Goal: Task Accomplishment & Management: Manage account settings

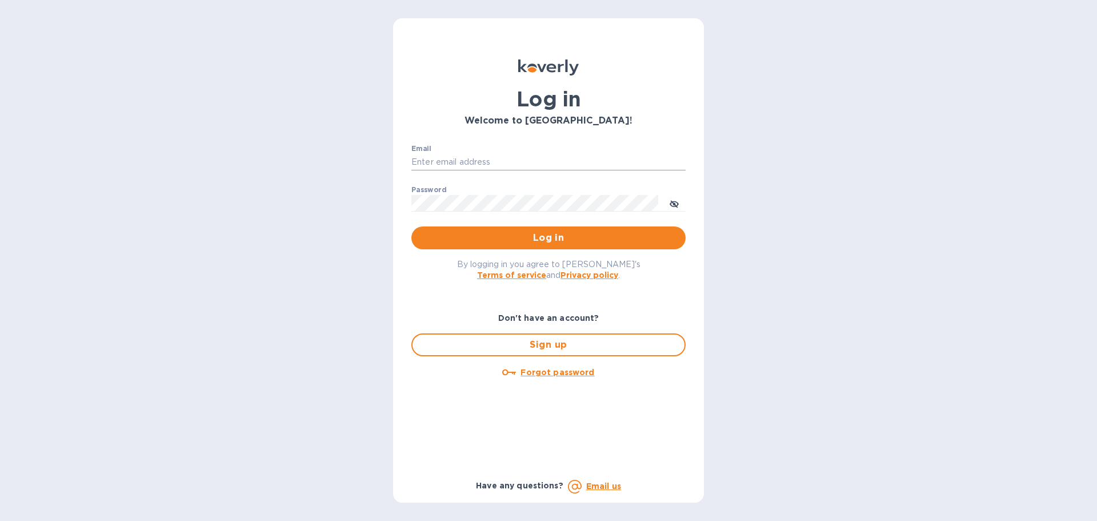
click at [626, 154] on input "Email" at bounding box center [548, 162] width 274 height 17
paste input "[EMAIL_ADDRESS][DOMAIN_NAME]"
type input "[EMAIL_ADDRESS][DOMAIN_NAME]"
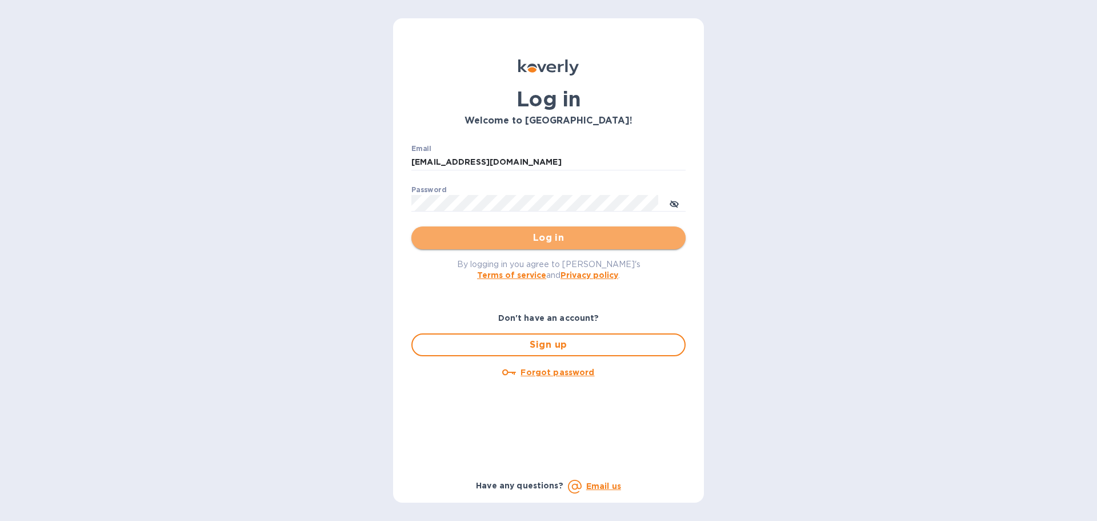
click at [553, 238] on span "Log in" at bounding box center [549, 238] width 256 height 14
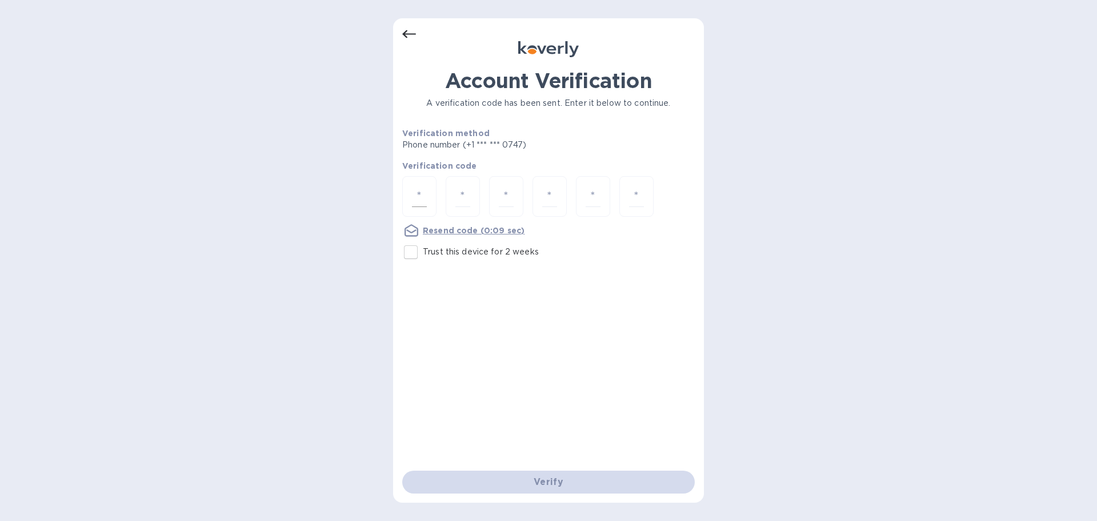
click at [417, 194] on input "number" at bounding box center [419, 196] width 15 height 21
type input "6"
type input "3"
type input "2"
type input "7"
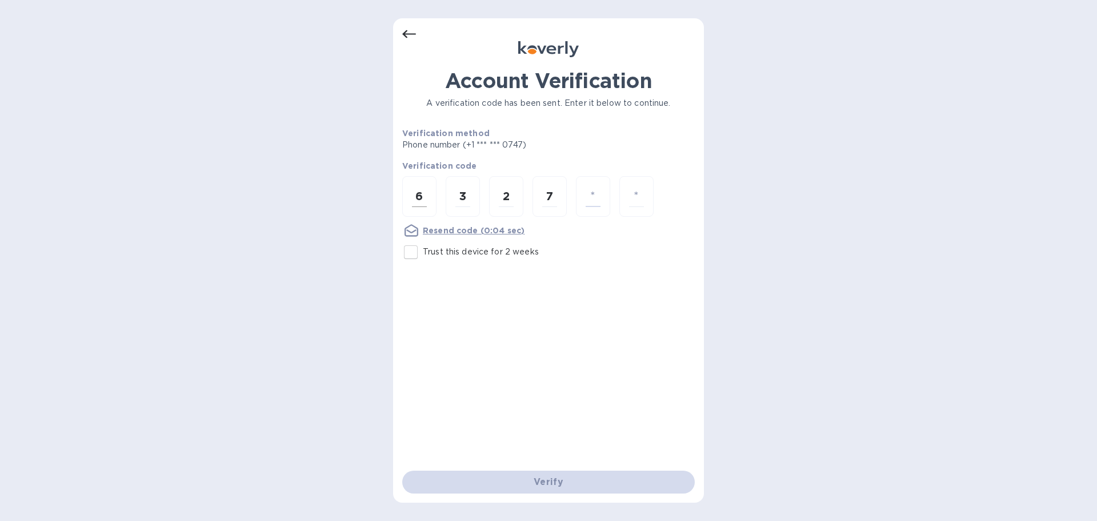
type input "0"
type input "2"
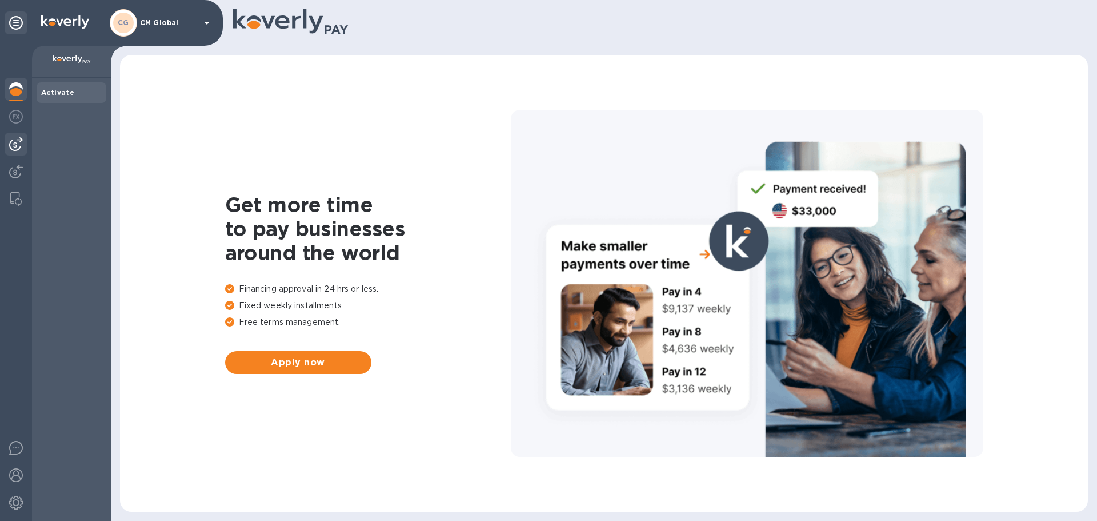
click at [10, 147] on img at bounding box center [16, 144] width 14 height 14
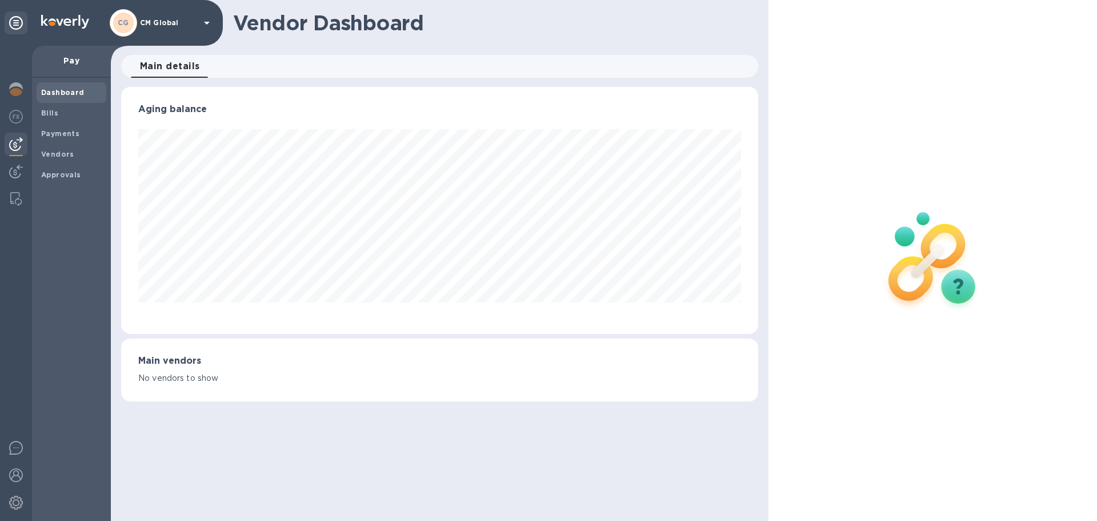
scroll to position [247, 637]
click at [59, 155] on b "Vendors" at bounding box center [57, 154] width 33 height 9
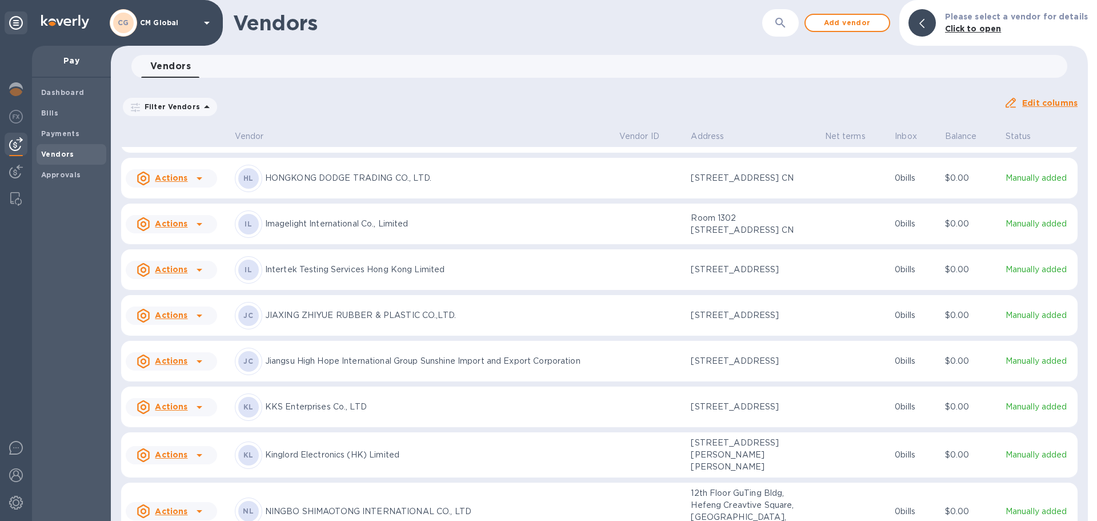
scroll to position [302, 0]
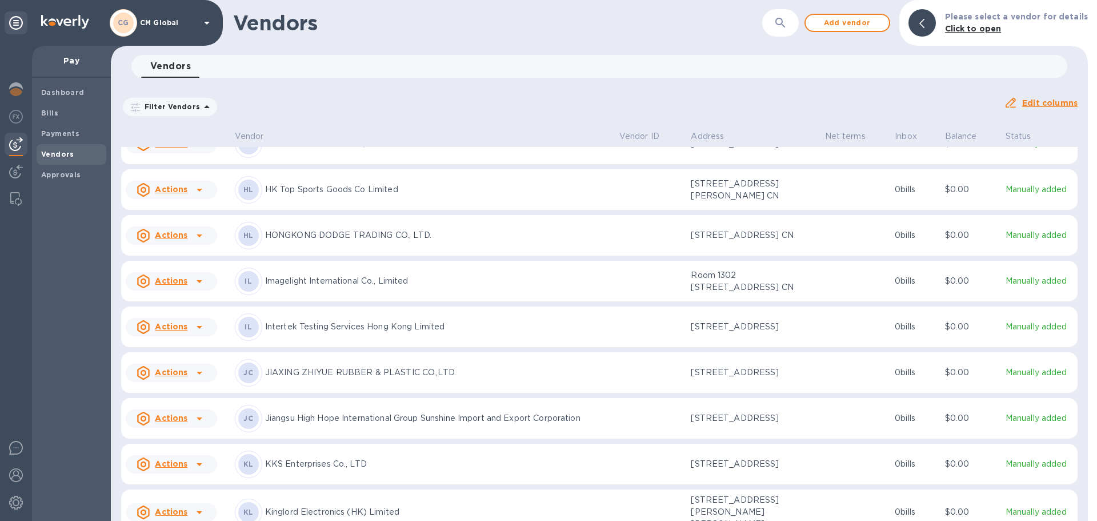
click at [198, 237] on icon at bounding box center [200, 235] width 6 height 3
click at [199, 257] on div at bounding box center [548, 260] width 1097 height 521
click at [199, 191] on icon at bounding box center [200, 190] width 6 height 3
click at [177, 301] on b "Add new bill" at bounding box center [184, 301] width 53 height 9
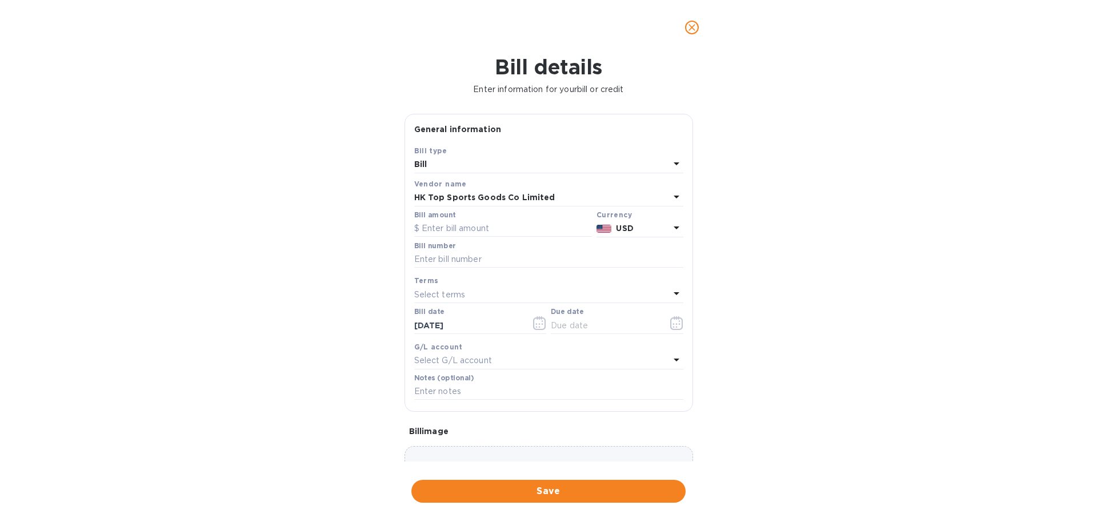
click at [672, 203] on icon at bounding box center [677, 197] width 14 height 14
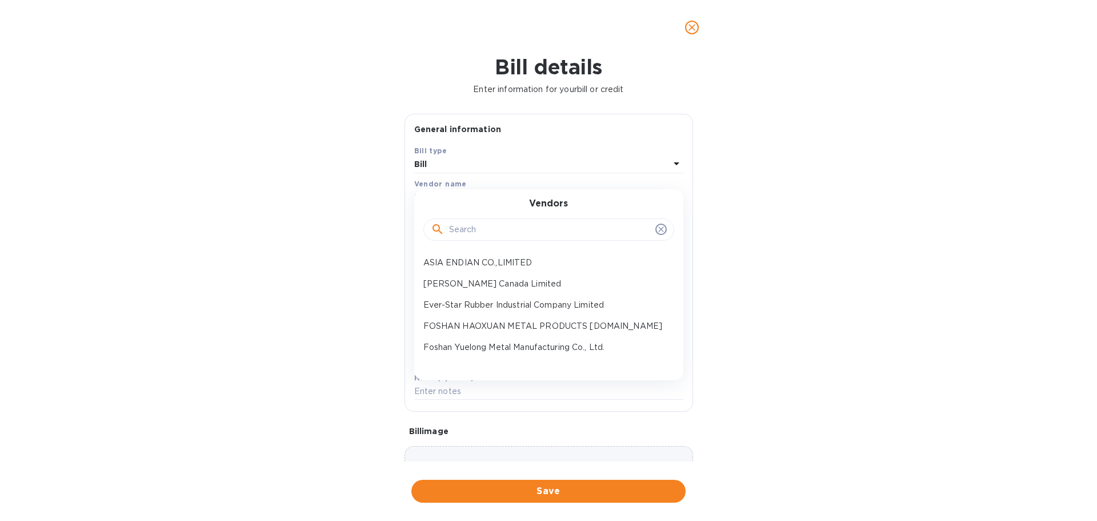
click at [777, 181] on div "Bill details Enter information for your bill or credit General information Save…" at bounding box center [548, 288] width 1097 height 466
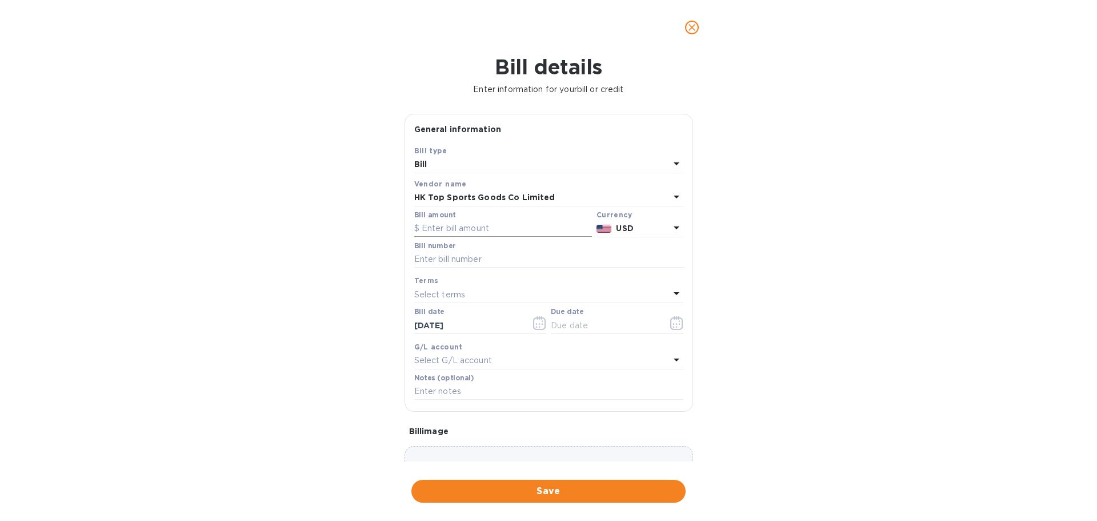
click at [483, 228] on input "text" at bounding box center [503, 228] width 178 height 17
drag, startPoint x: 465, startPoint y: 233, endPoint x: 474, endPoint y: 233, distance: 8.6
click at [465, 233] on input "text" at bounding box center [503, 228] width 178 height 17
type input "412.50"
drag, startPoint x: 443, startPoint y: 263, endPoint x: 367, endPoint y: 266, distance: 76.1
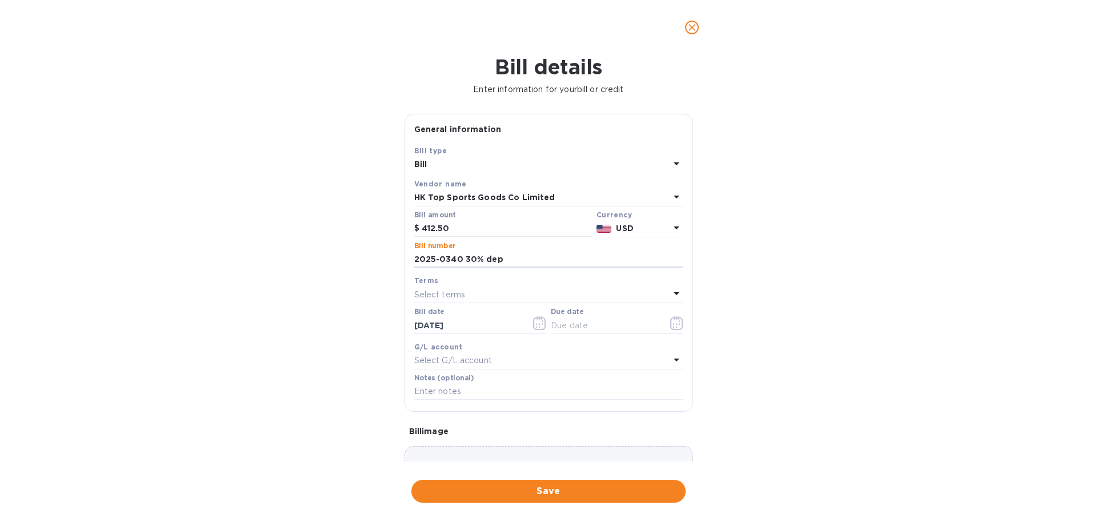
click at [367, 266] on div "Bill details Enter information for your bill or credit General information Save…" at bounding box center [548, 288] width 1097 height 466
type input "2025-0340 30% dep"
click at [465, 391] on input "text" at bounding box center [548, 391] width 269 height 17
paste input "2025-0340 30% dep"
type input "2025-0340 30% dep"
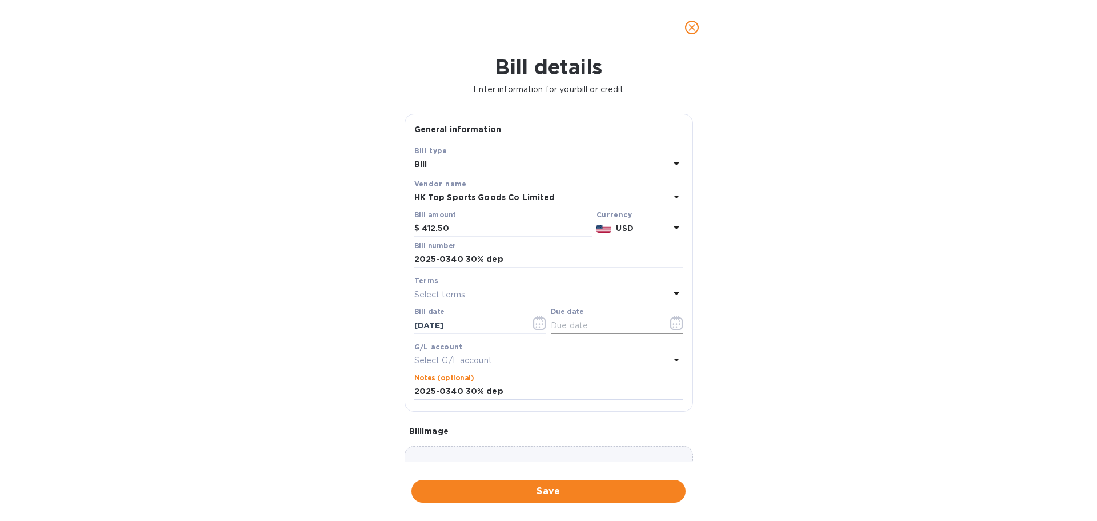
click at [569, 324] on input "text" at bounding box center [605, 325] width 108 height 17
click at [674, 323] on icon "button" at bounding box center [676, 323] width 13 height 14
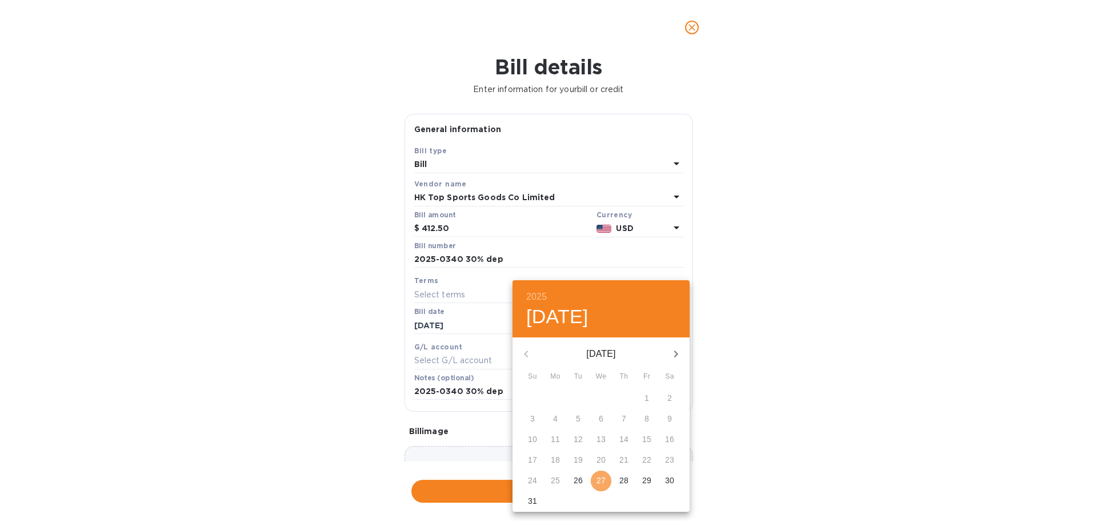
click at [604, 482] on p "27" at bounding box center [601, 479] width 9 height 11
type input "[DATE]"
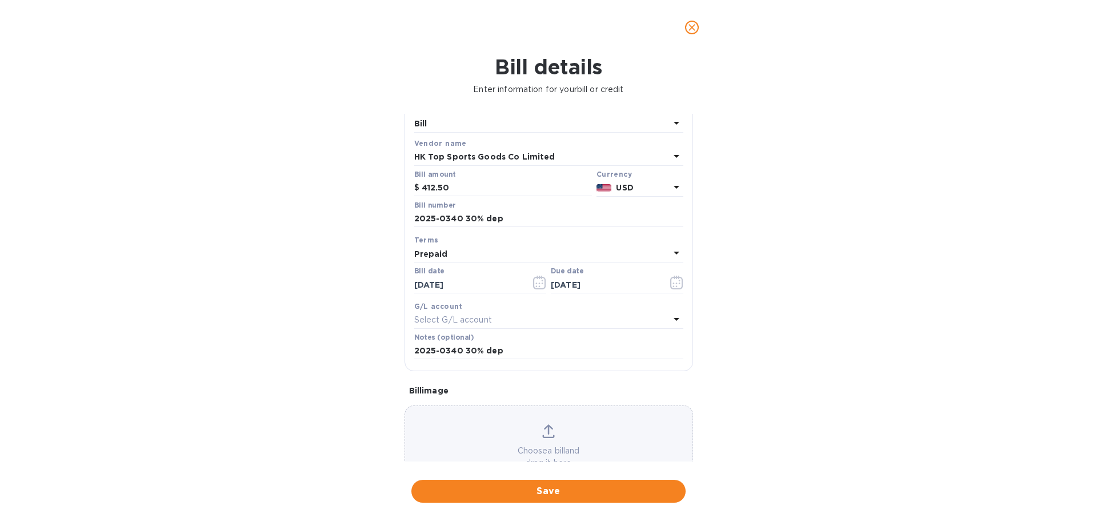
scroll to position [81, 0]
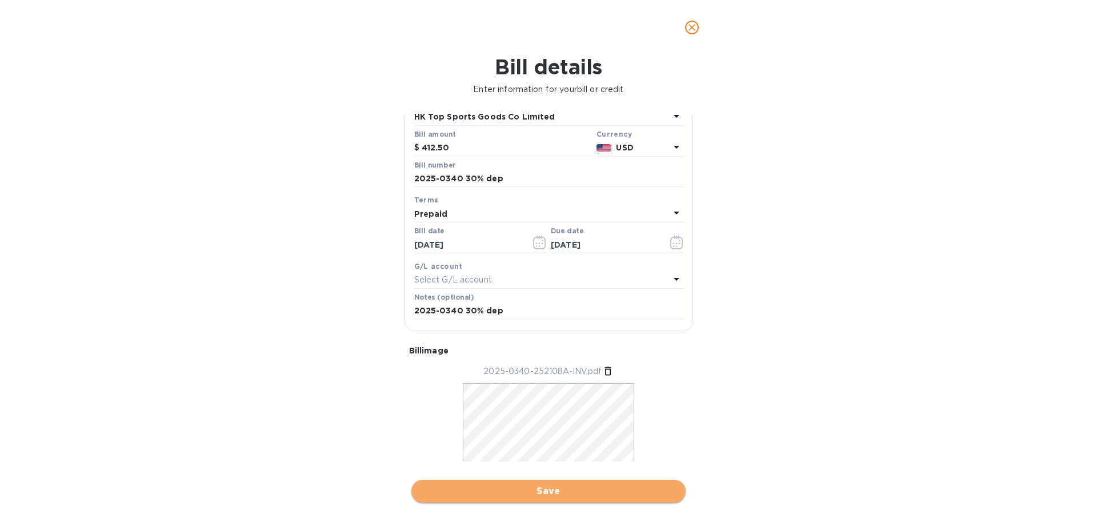
click at [541, 490] on span "Save" at bounding box center [549, 491] width 256 height 14
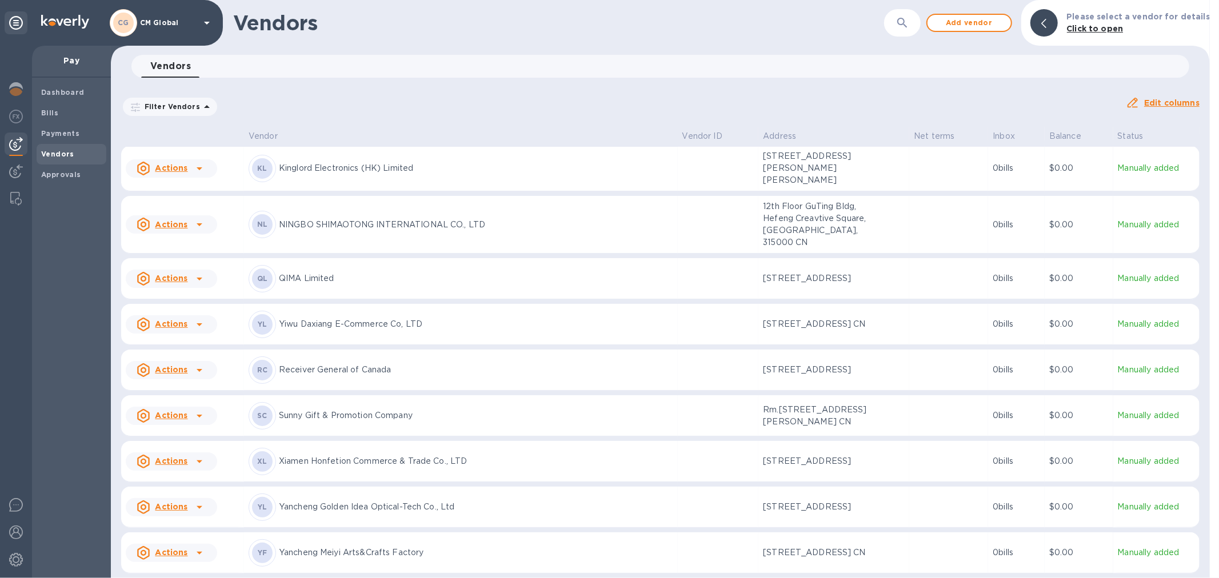
scroll to position [803, 0]
click at [194, 331] on icon at bounding box center [200, 325] width 14 height 14
click at [193, 413] on b "Add new bill" at bounding box center [184, 416] width 53 height 9
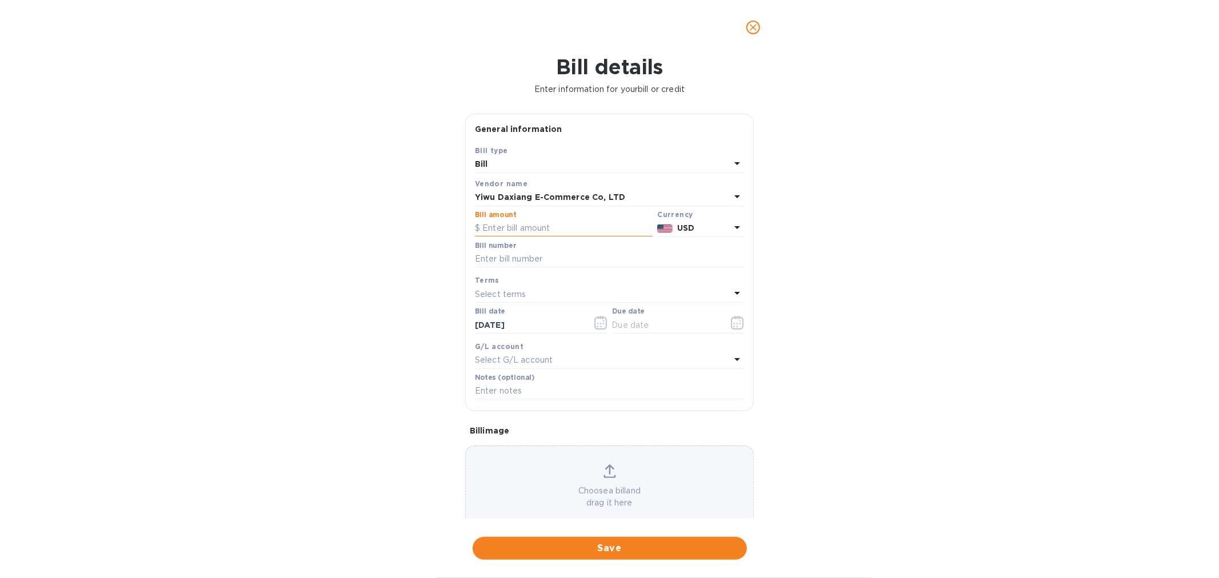
click at [567, 227] on input "text" at bounding box center [564, 228] width 178 height 17
type input "110"
type input "[PHONE_NUMBER]% dep"
click at [582, 393] on input "text" at bounding box center [609, 391] width 269 height 17
paste input "[PHONE_NUMBER]% dep"
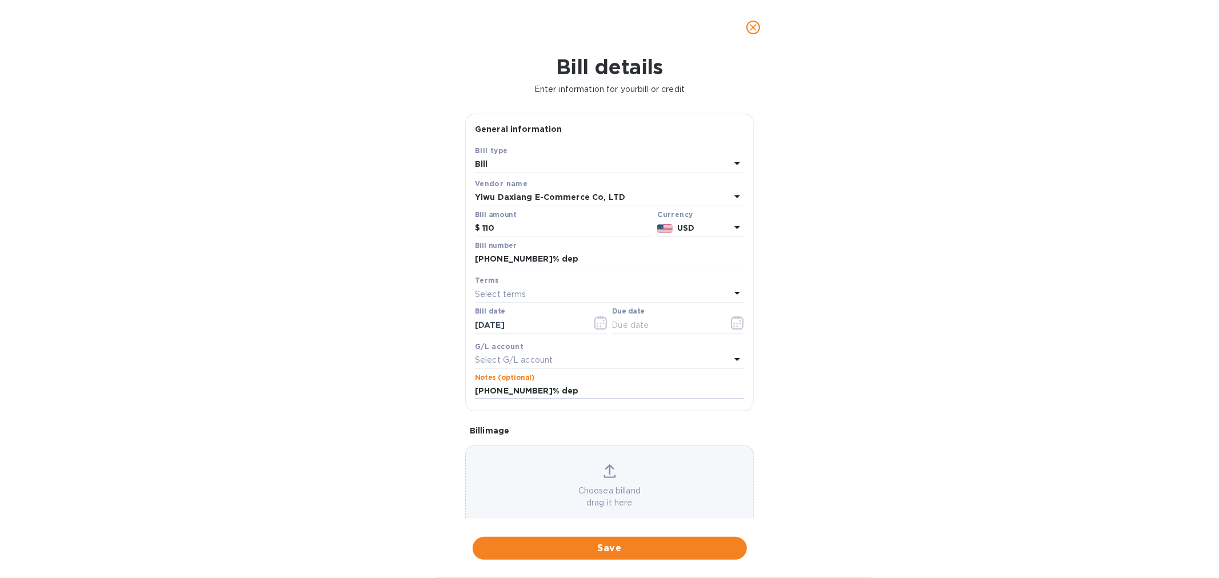
type input "[PHONE_NUMBER]% dep"
click at [530, 295] on div "Select terms" at bounding box center [602, 294] width 255 height 16
click at [517, 441] on p "Prepaid" at bounding box center [605, 444] width 242 height 12
type input "[DATE]"
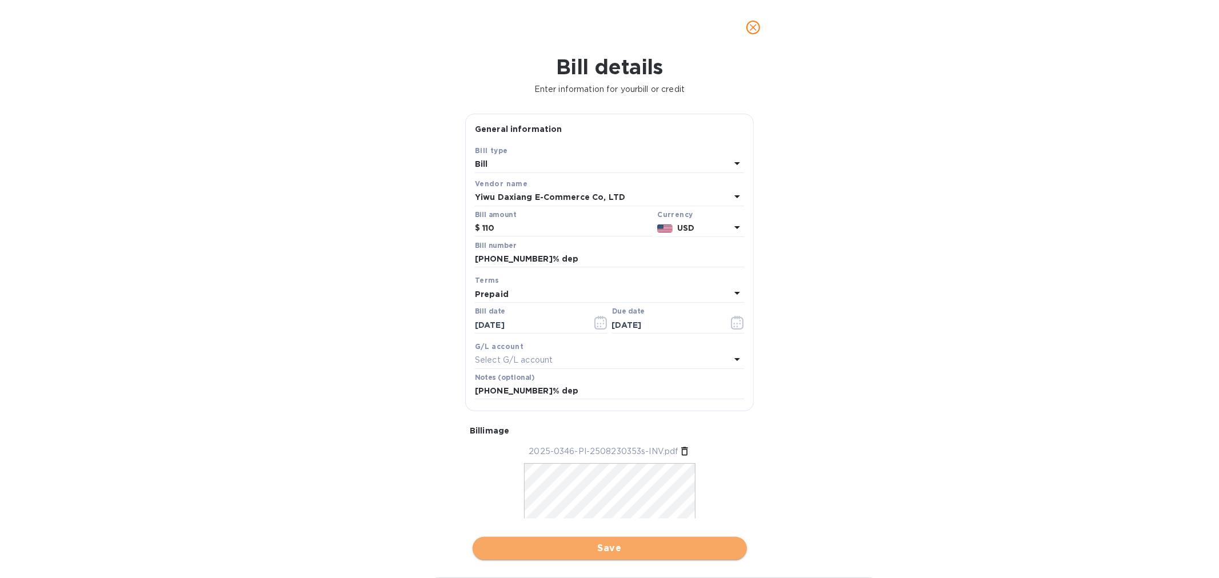
click at [618, 520] on span "Save" at bounding box center [610, 549] width 256 height 14
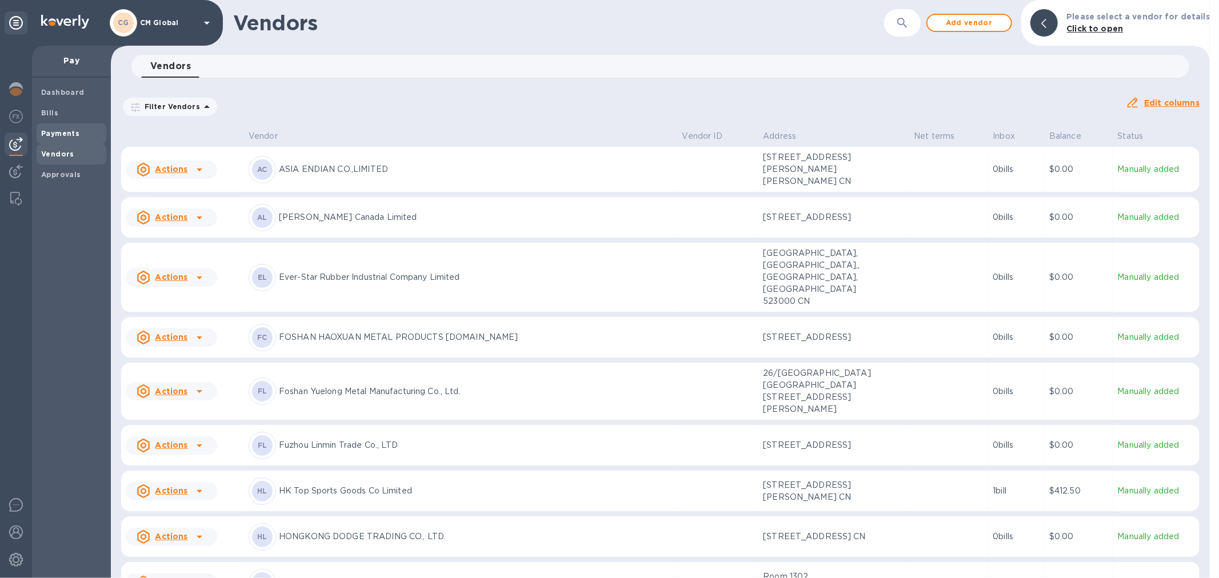
click at [60, 135] on b "Payments" at bounding box center [60, 133] width 38 height 9
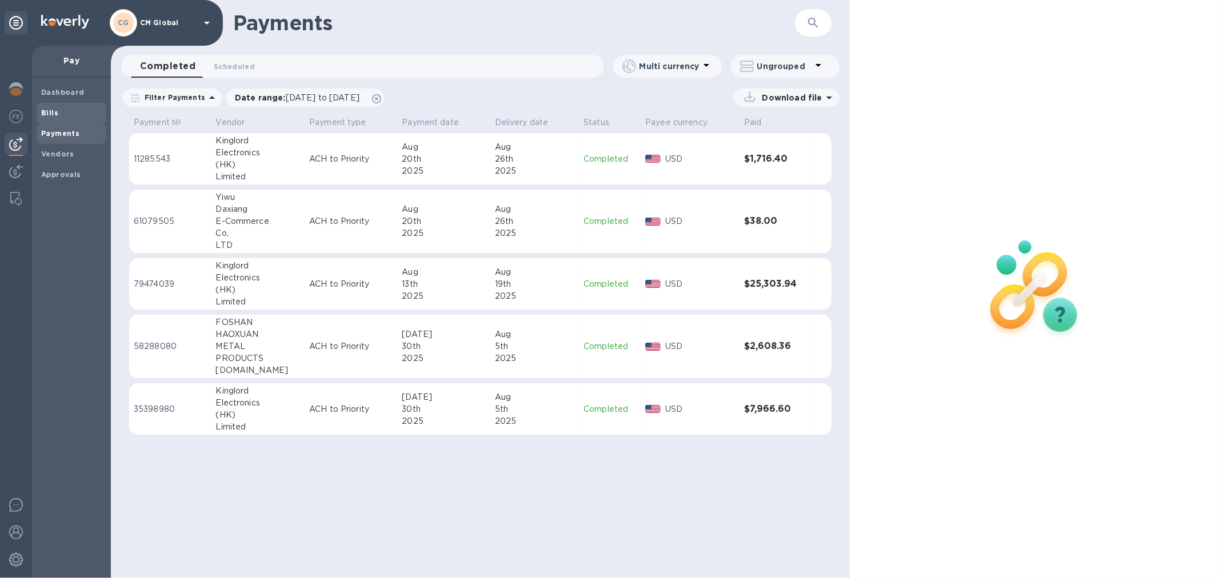
click at [53, 115] on b "Bills" at bounding box center [49, 113] width 17 height 9
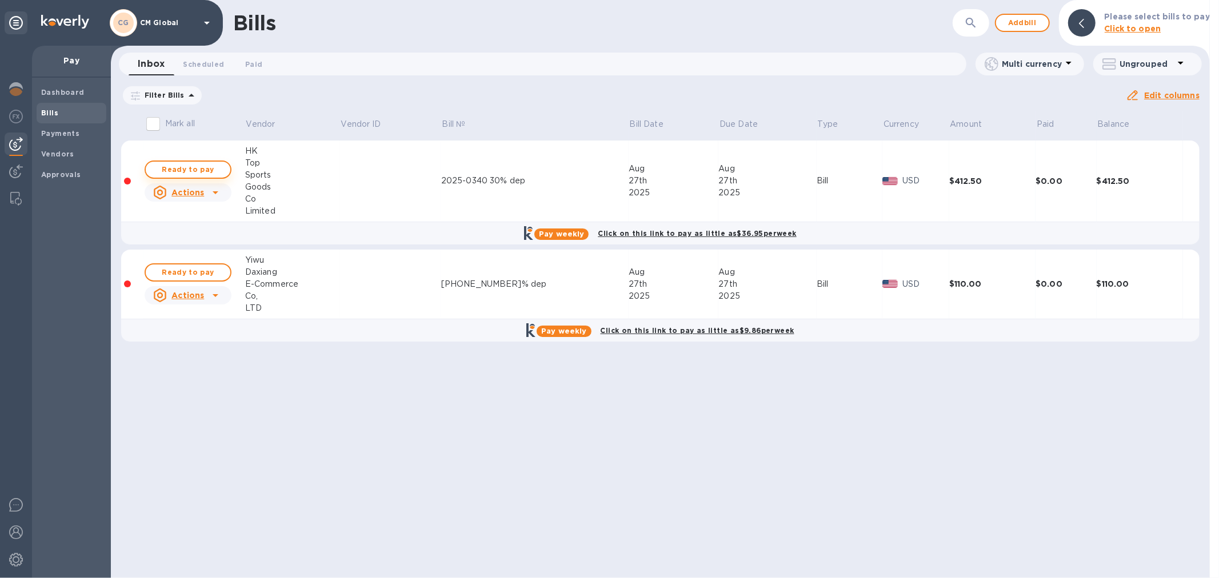
click at [210, 170] on span "Ready to pay" at bounding box center [188, 170] width 66 height 14
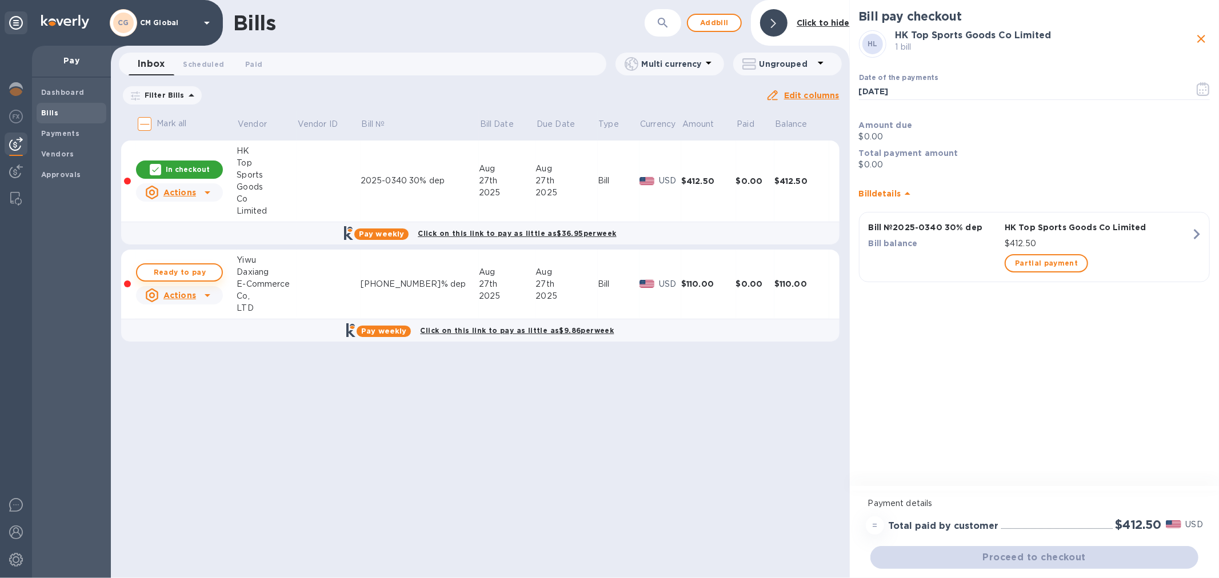
click at [191, 271] on span "Ready to pay" at bounding box center [179, 273] width 66 height 14
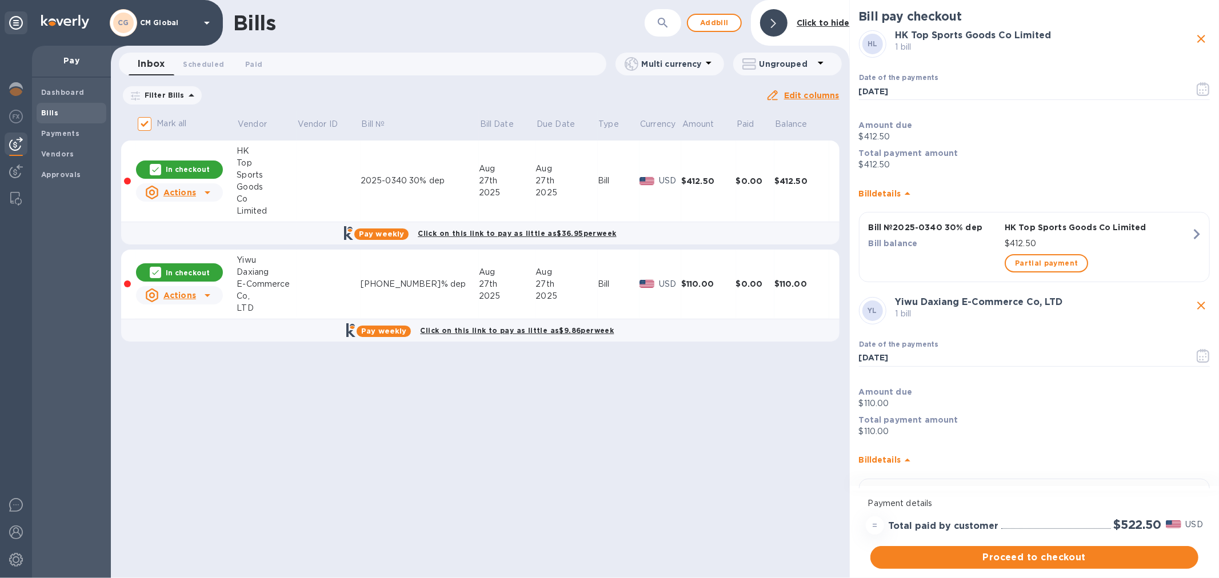
click at [173, 274] on p "In checkout" at bounding box center [188, 273] width 44 height 10
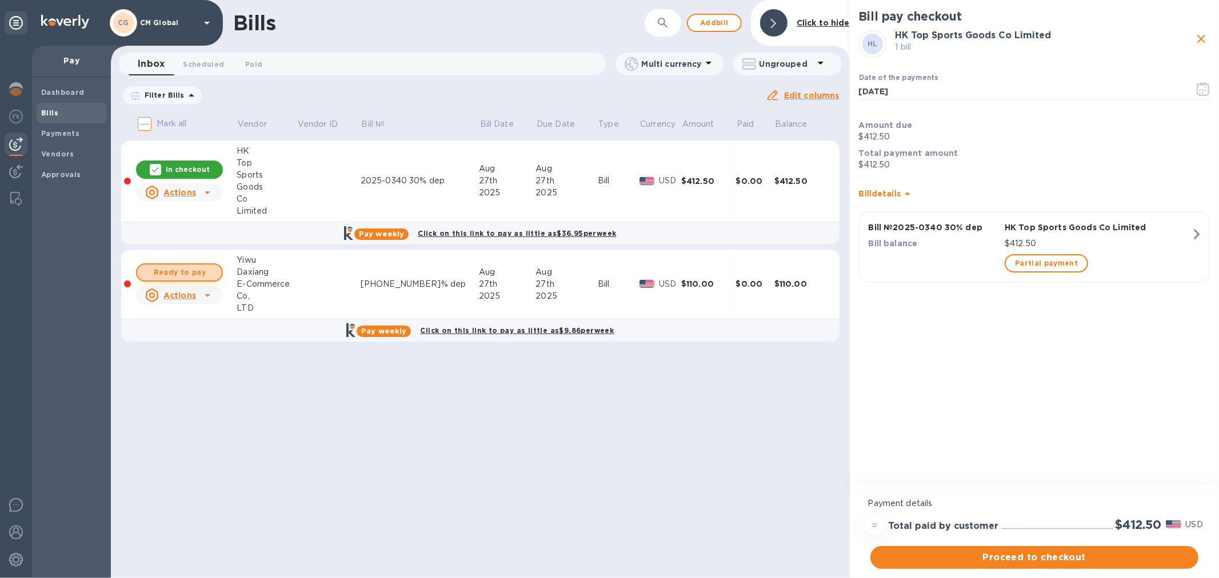
click at [201, 267] on span "Ready to pay" at bounding box center [179, 273] width 66 height 14
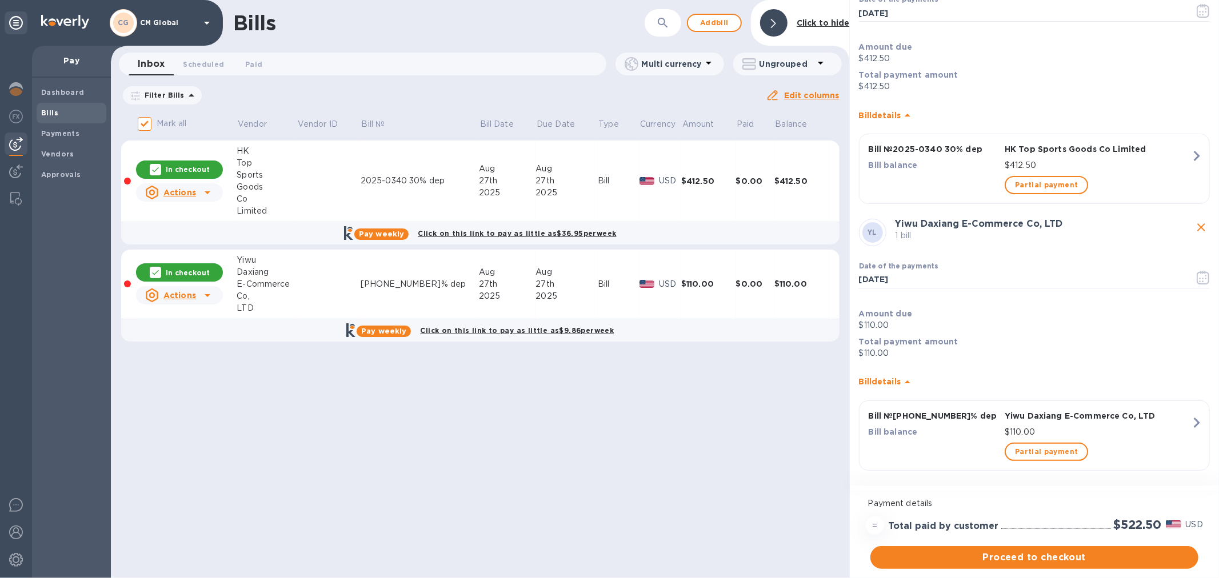
scroll to position [82, 0]
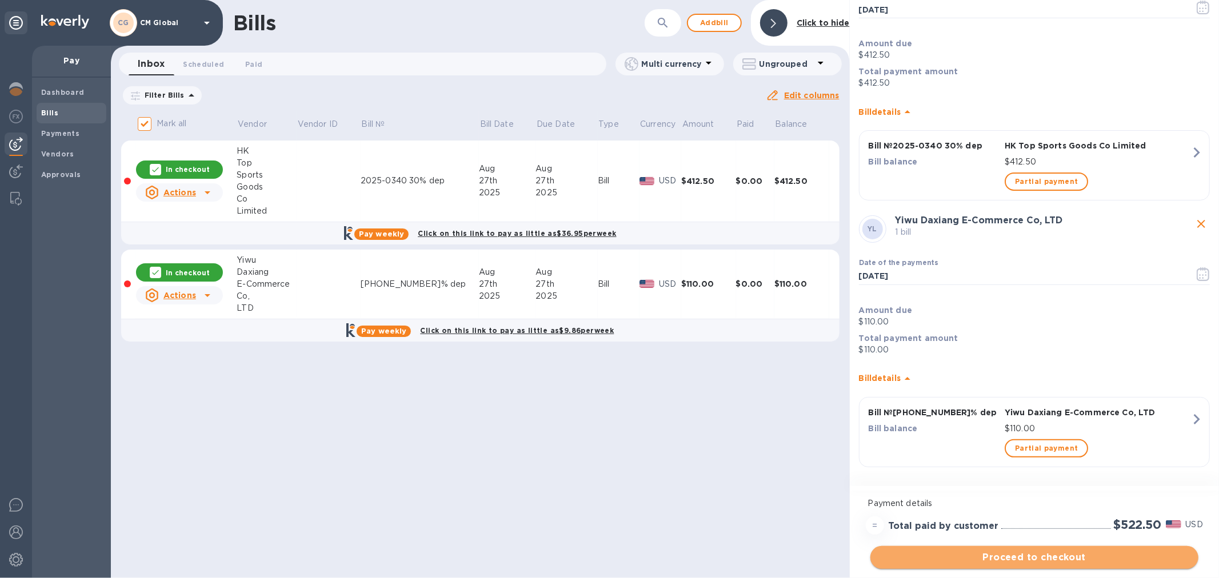
click at [1041, 520] on span "Proceed to checkout" at bounding box center [1034, 558] width 310 height 14
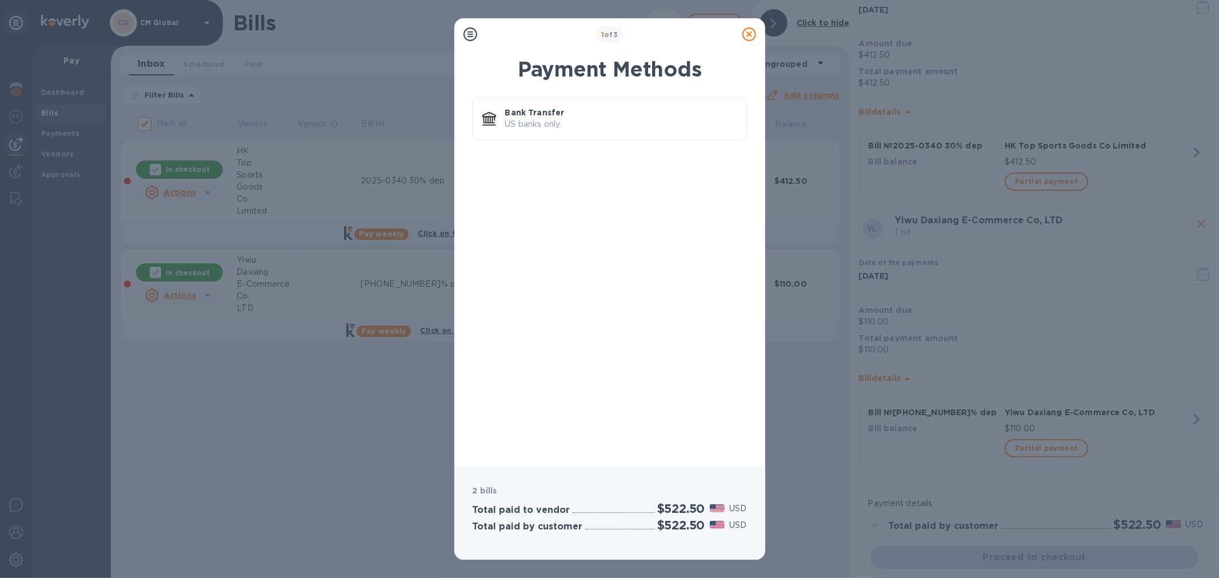
click at [750, 34] on icon at bounding box center [749, 34] width 14 height 14
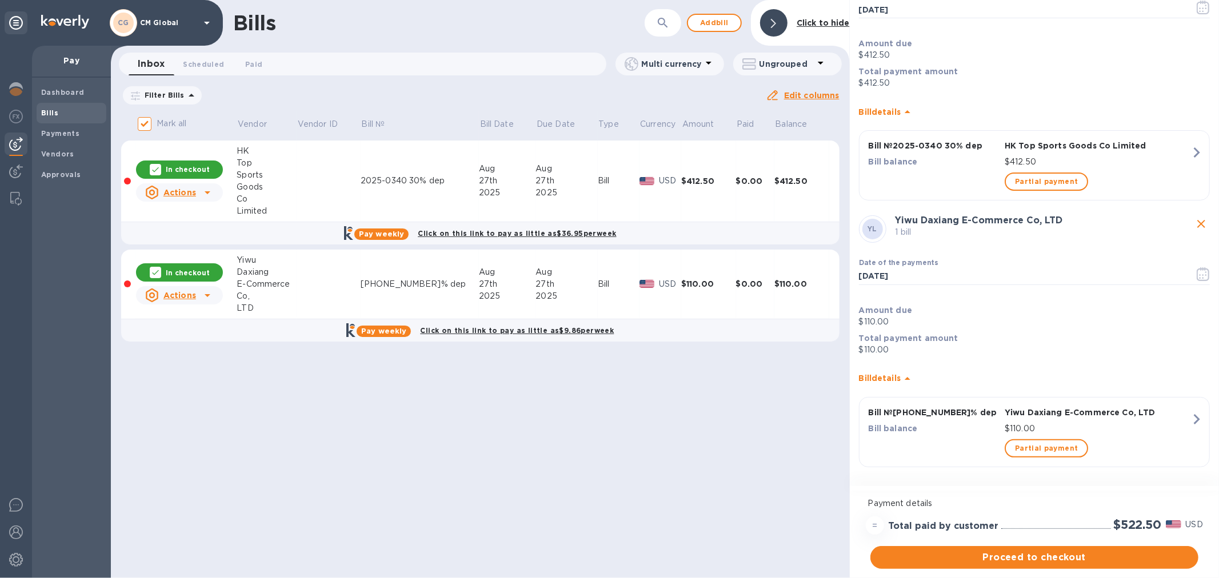
drag, startPoint x: 164, startPoint y: 273, endPoint x: 349, endPoint y: 277, distance: 184.6
click at [163, 274] on div "In checkout" at bounding box center [179, 272] width 87 height 18
checkbox input "false"
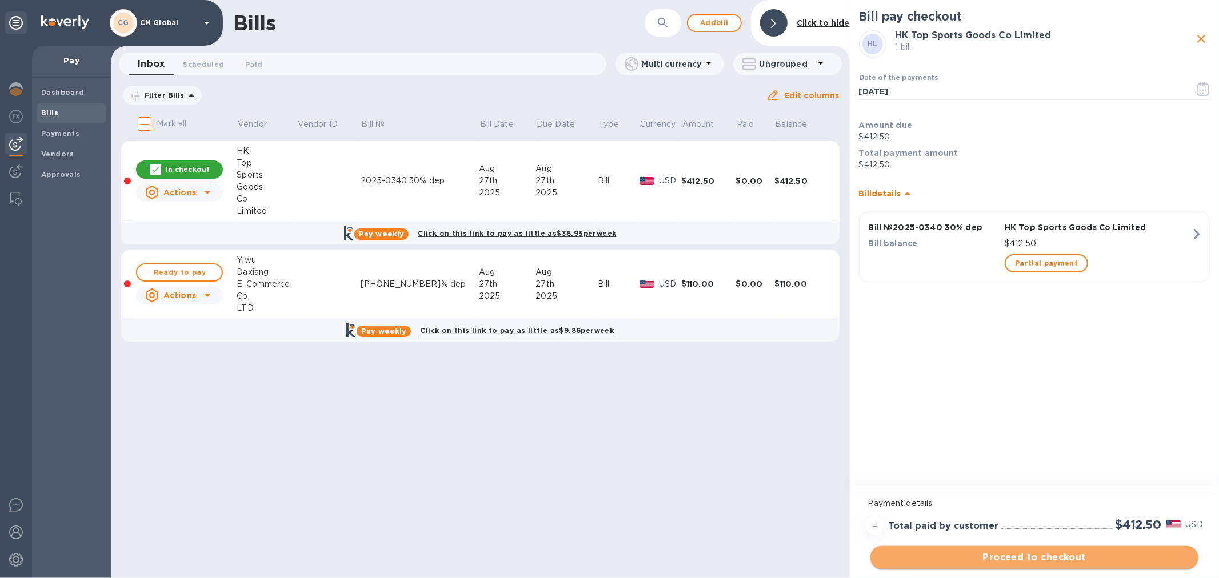
click at [1034, 520] on span "Proceed to checkout" at bounding box center [1034, 558] width 310 height 14
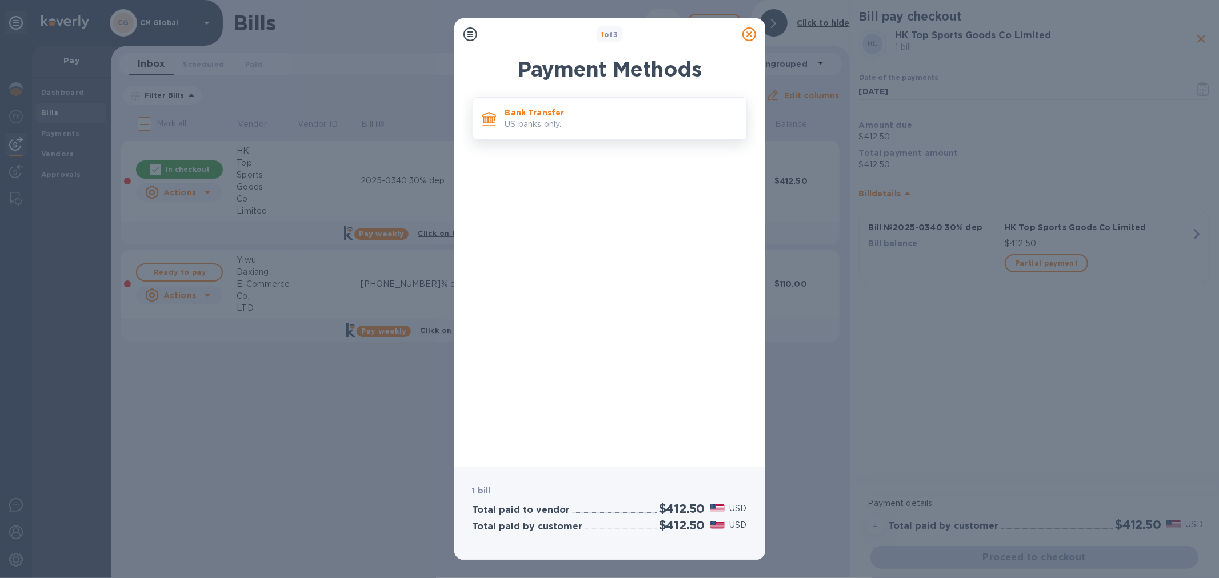
click at [522, 130] on p "US banks only." at bounding box center [621, 124] width 232 height 12
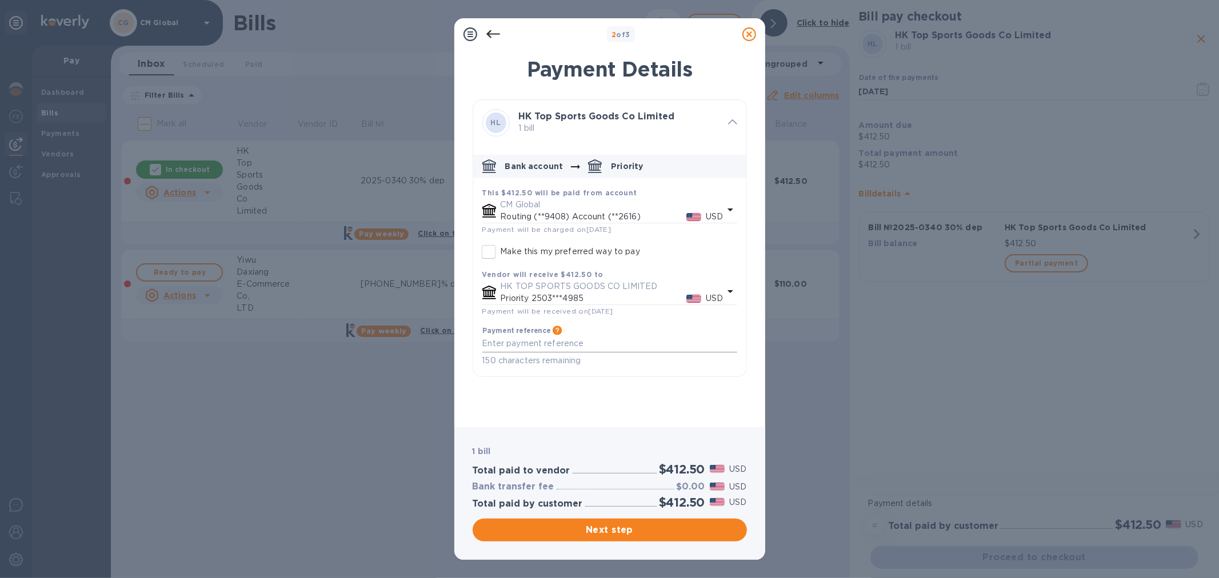
click at [582, 349] on textarea "default-method" at bounding box center [609, 344] width 255 height 10
type textarea "2025-0340 30% dep"
click at [624, 520] on span "Next step" at bounding box center [610, 530] width 256 height 14
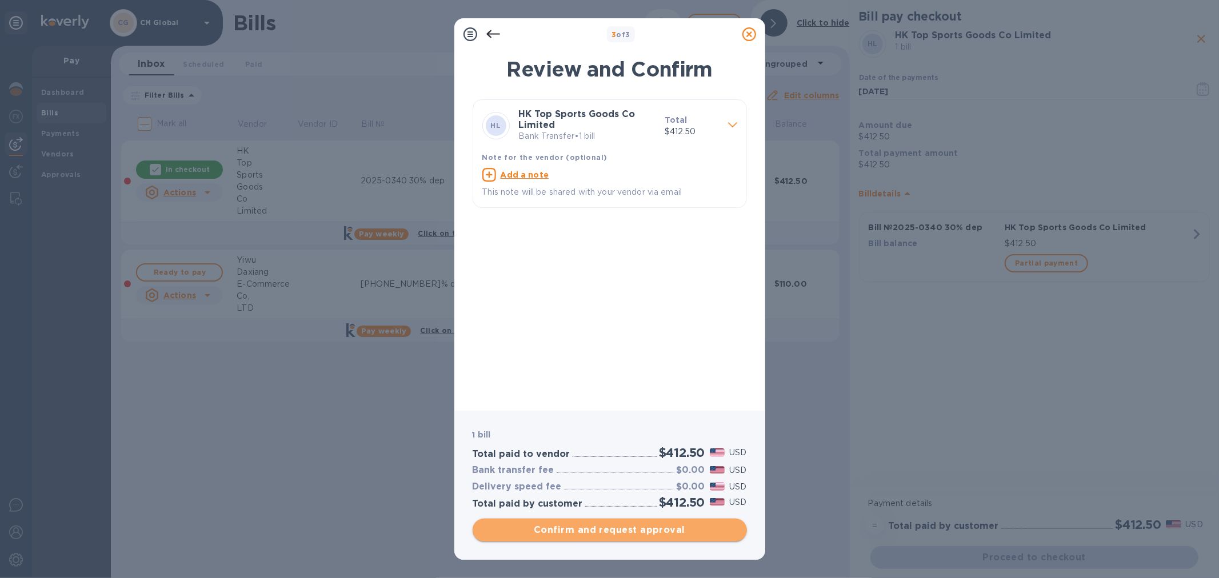
click at [614, 520] on span "Confirm and request approval" at bounding box center [610, 530] width 256 height 14
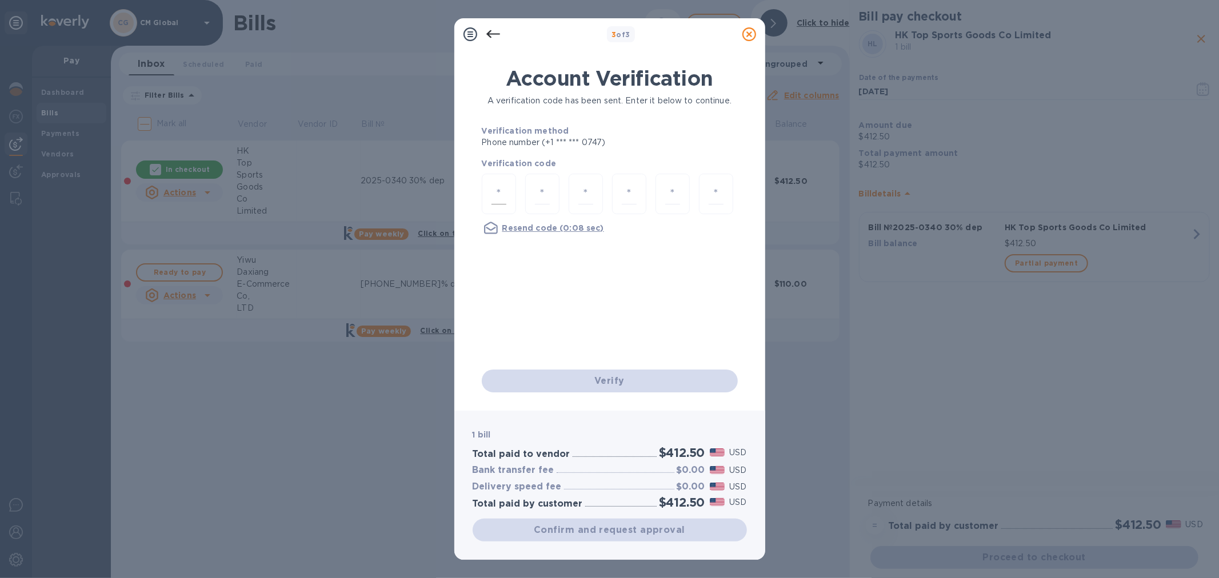
click at [502, 193] on input "number" at bounding box center [498, 193] width 15 height 21
type input "9"
type input "6"
type input "3"
type input "4"
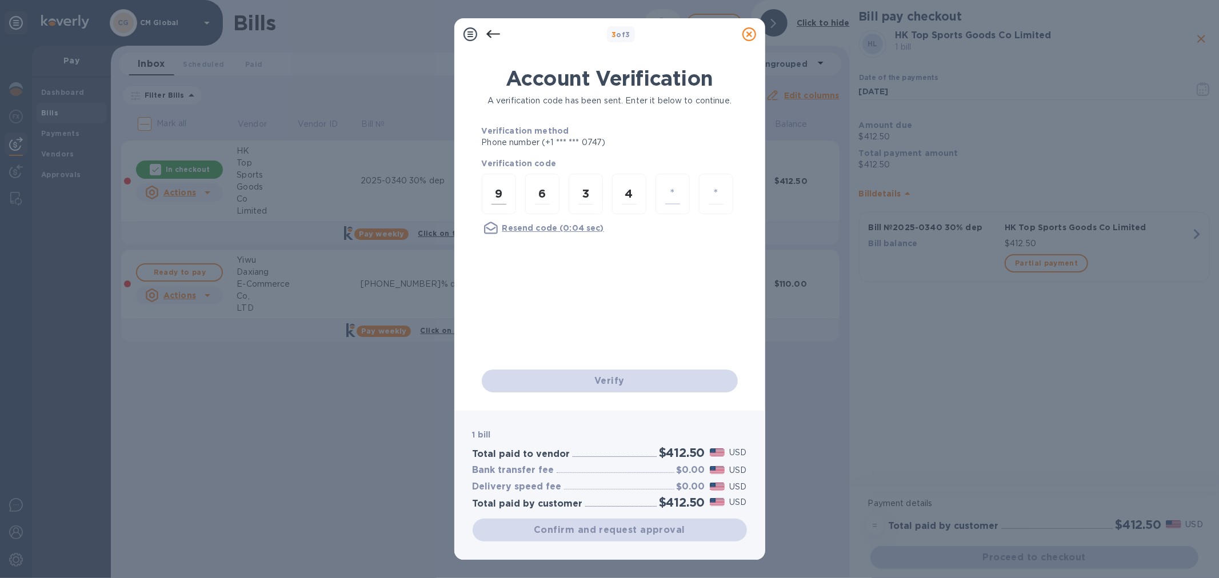
type input "5"
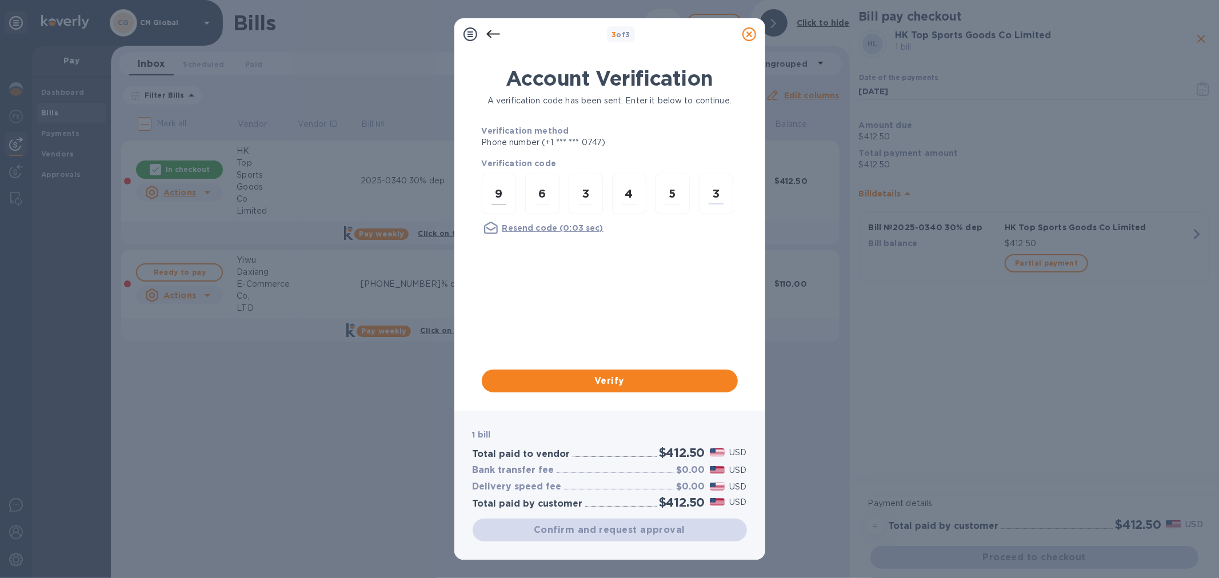
type input "3"
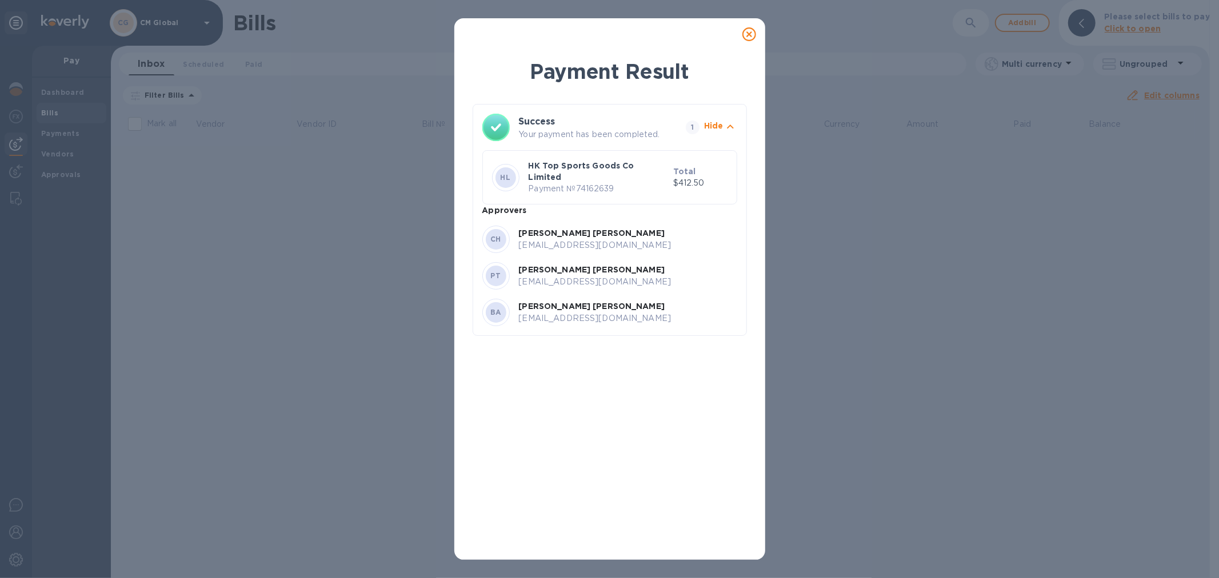
click at [583, 276] on p "[EMAIL_ADDRESS][DOMAIN_NAME]" at bounding box center [628, 282] width 218 height 12
click at [746, 35] on icon at bounding box center [749, 34] width 14 height 14
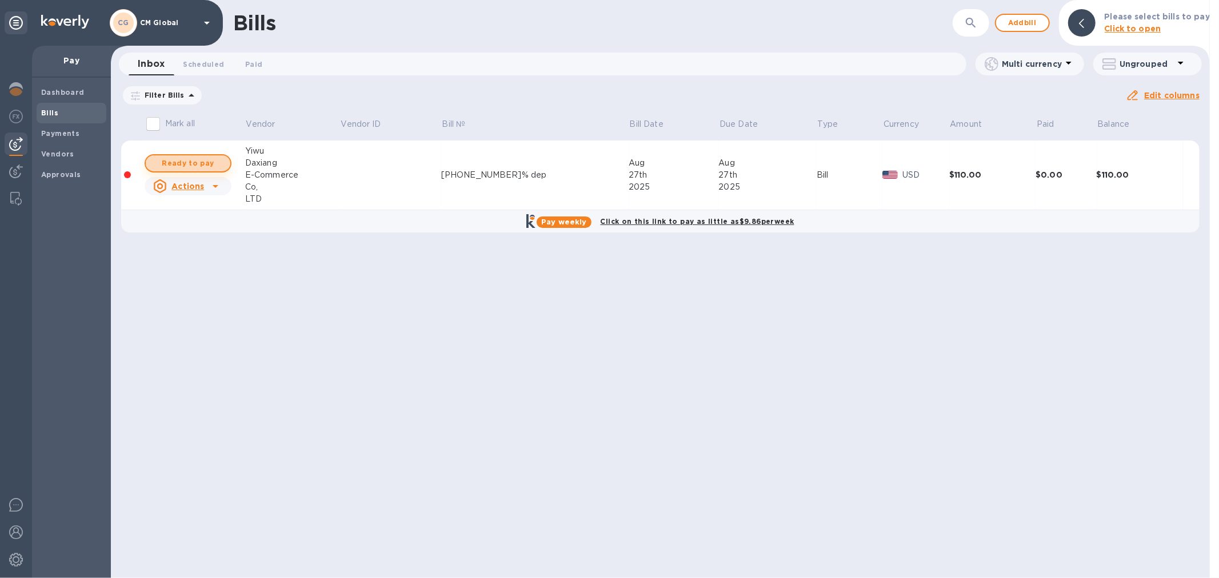
click at [206, 169] on span "Ready to pay" at bounding box center [188, 164] width 66 height 14
checkbox input "true"
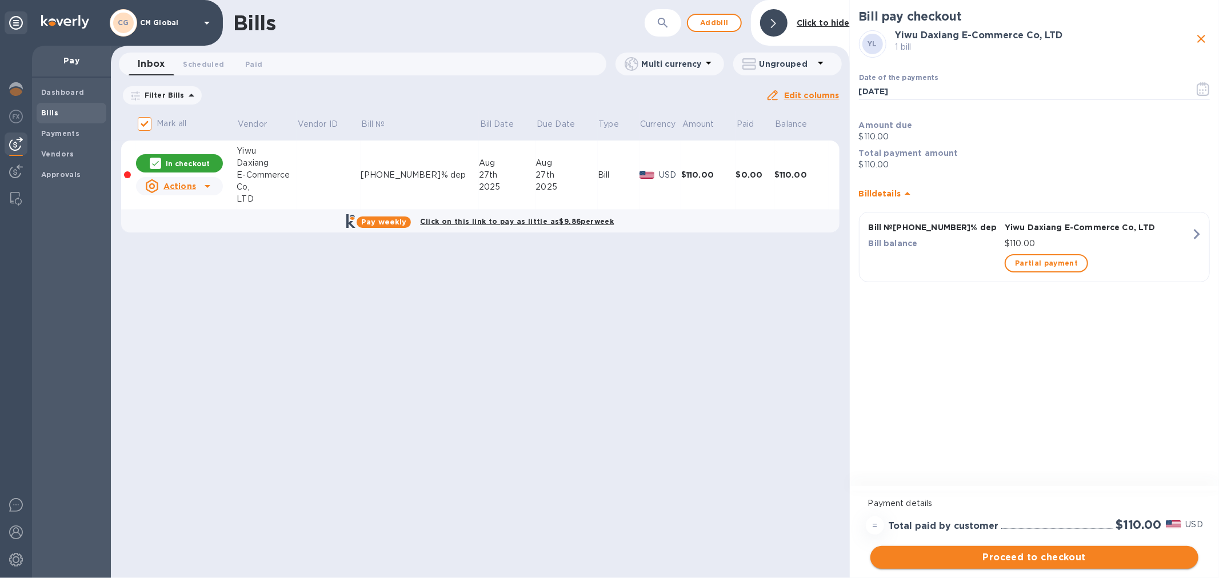
click at [1065, 520] on span "Proceed to checkout" at bounding box center [1034, 558] width 310 height 14
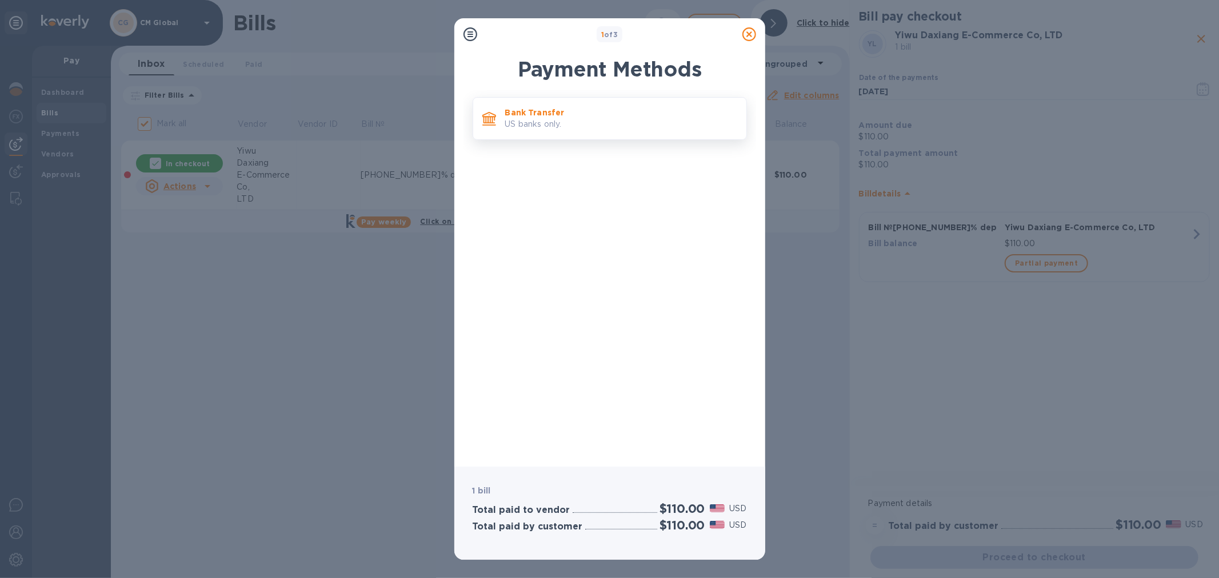
click at [544, 129] on p "US banks only." at bounding box center [621, 124] width 232 height 12
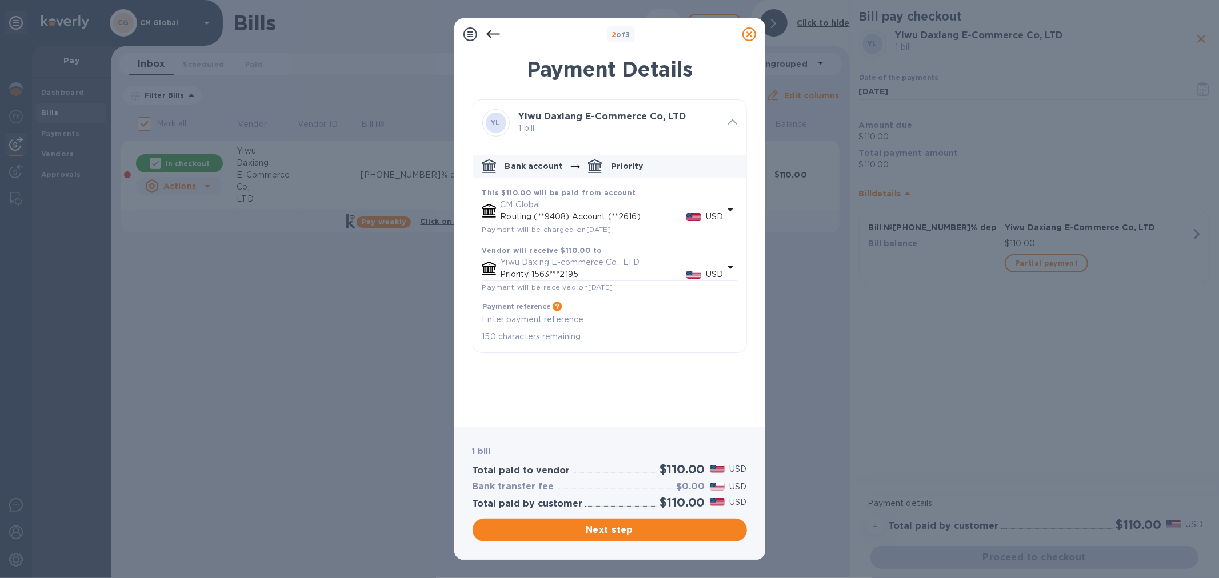
click at [547, 322] on textarea "default-method" at bounding box center [609, 320] width 255 height 10
type textarea "[PHONE_NUMBER]% dep"
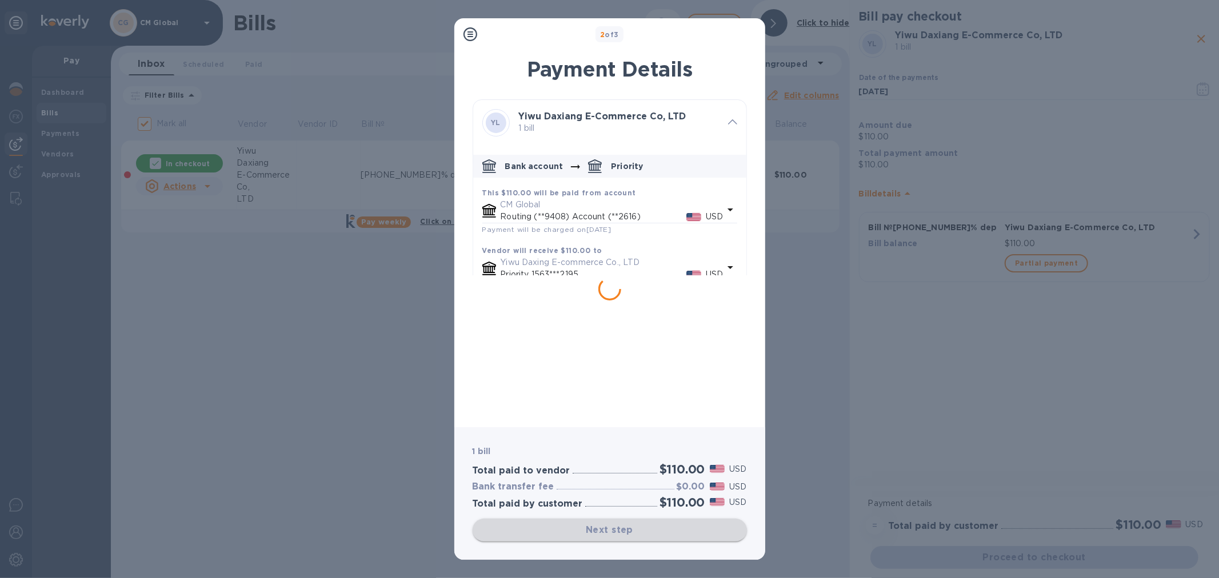
click at [609, 520] on div "Next step" at bounding box center [610, 530] width 274 height 23
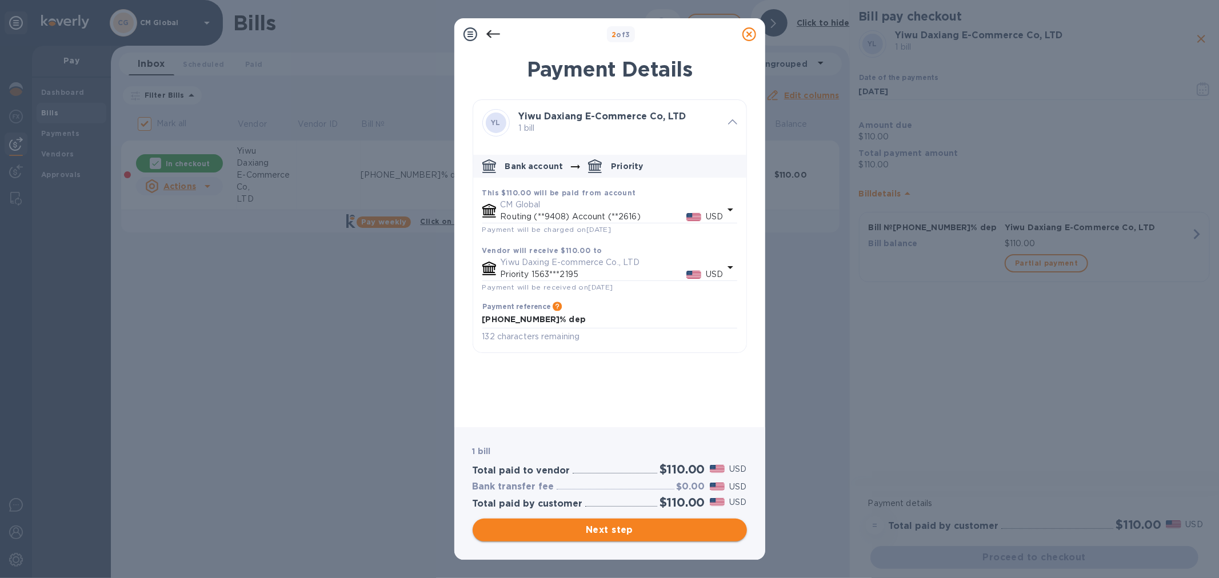
click at [654, 520] on span "Next step" at bounding box center [610, 530] width 256 height 14
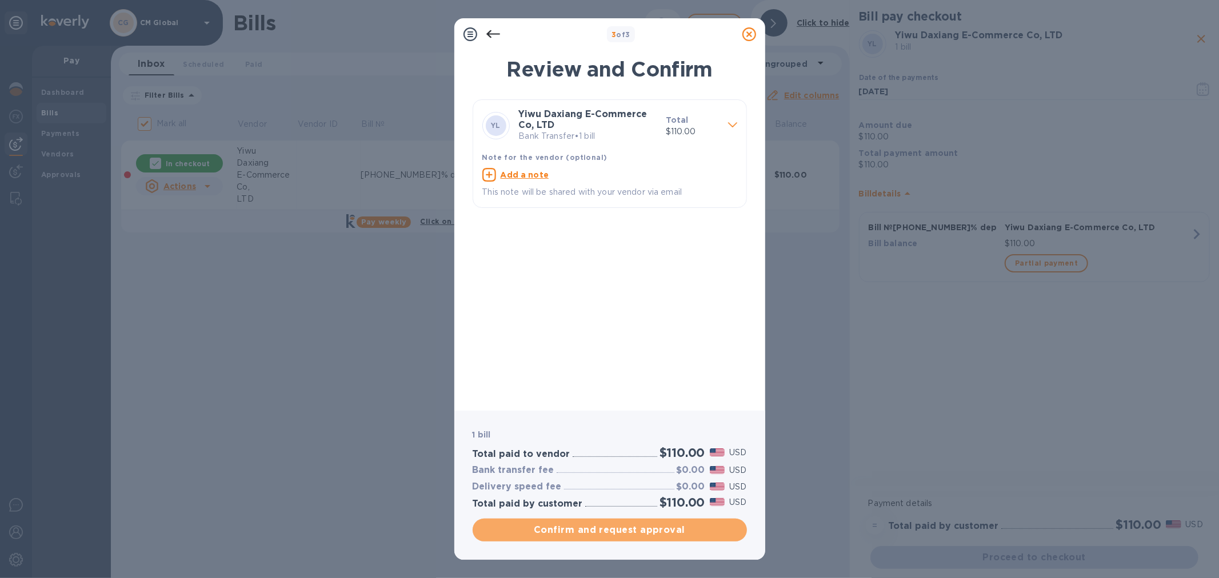
drag, startPoint x: 626, startPoint y: 529, endPoint x: 718, endPoint y: 495, distance: 98.5
click at [631, 520] on span "Confirm and request approval" at bounding box center [610, 530] width 256 height 14
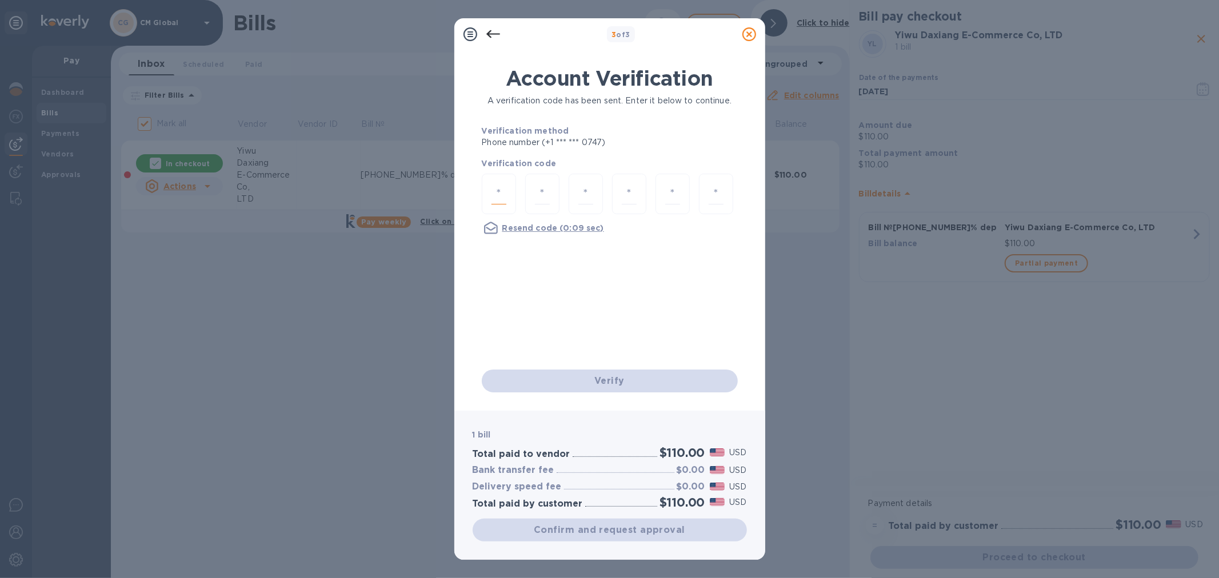
click at [495, 186] on input "number" at bounding box center [498, 193] width 15 height 21
type input "4"
type input "2"
type input "3"
type input "2"
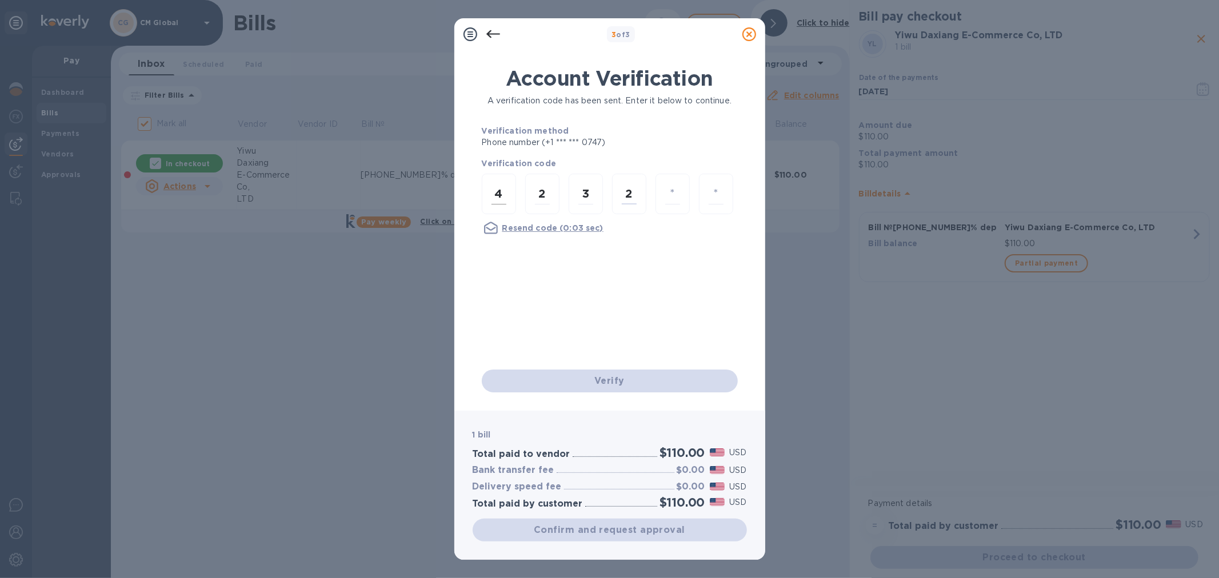
type input "3"
type input "0"
checkbox input "false"
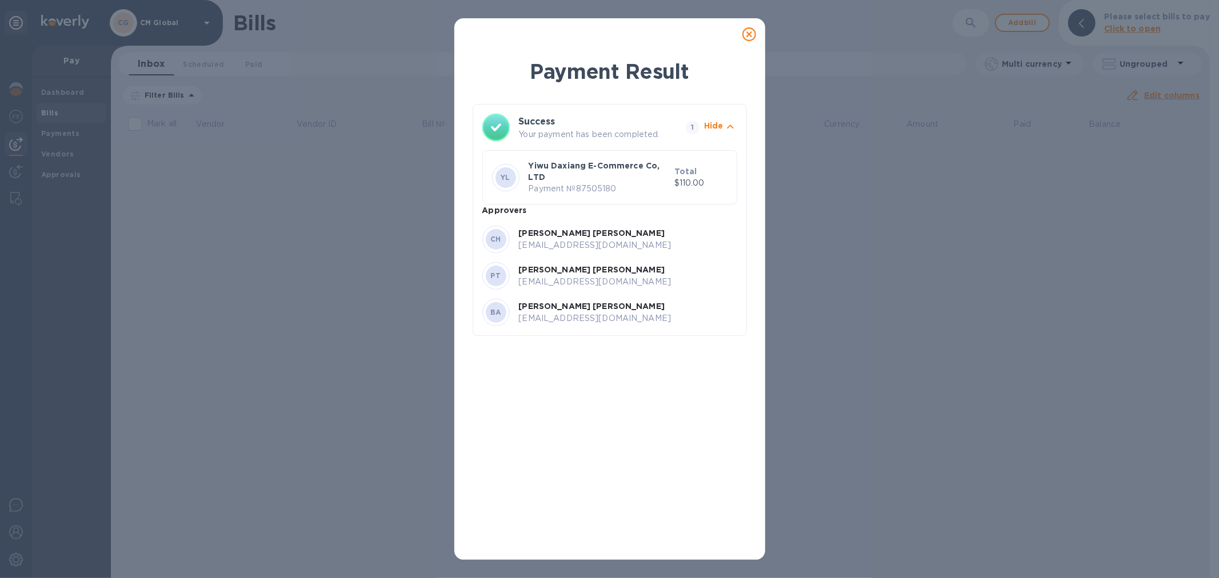
click at [747, 32] on icon at bounding box center [749, 34] width 14 height 14
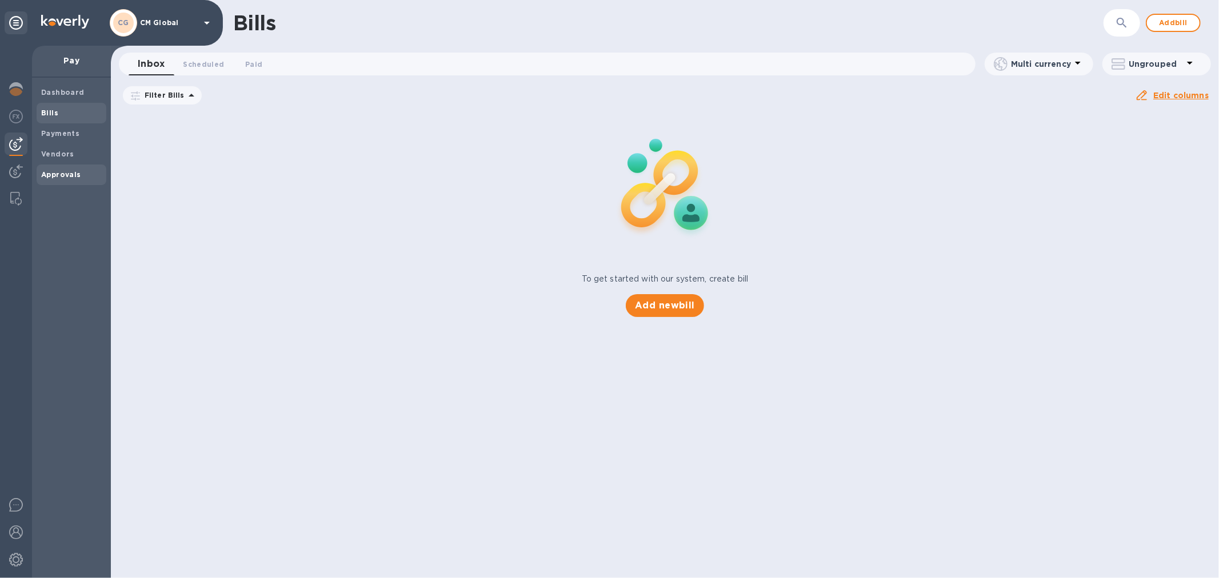
click at [69, 174] on b "Approvals" at bounding box center [61, 174] width 40 height 9
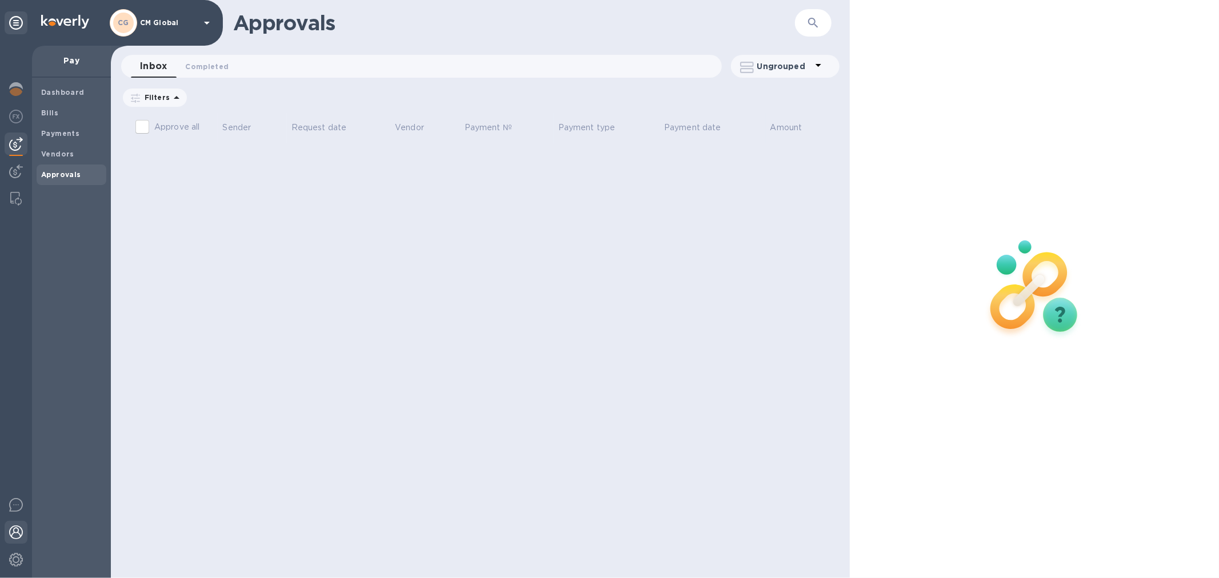
click at [19, 520] on img at bounding box center [16, 533] width 14 height 14
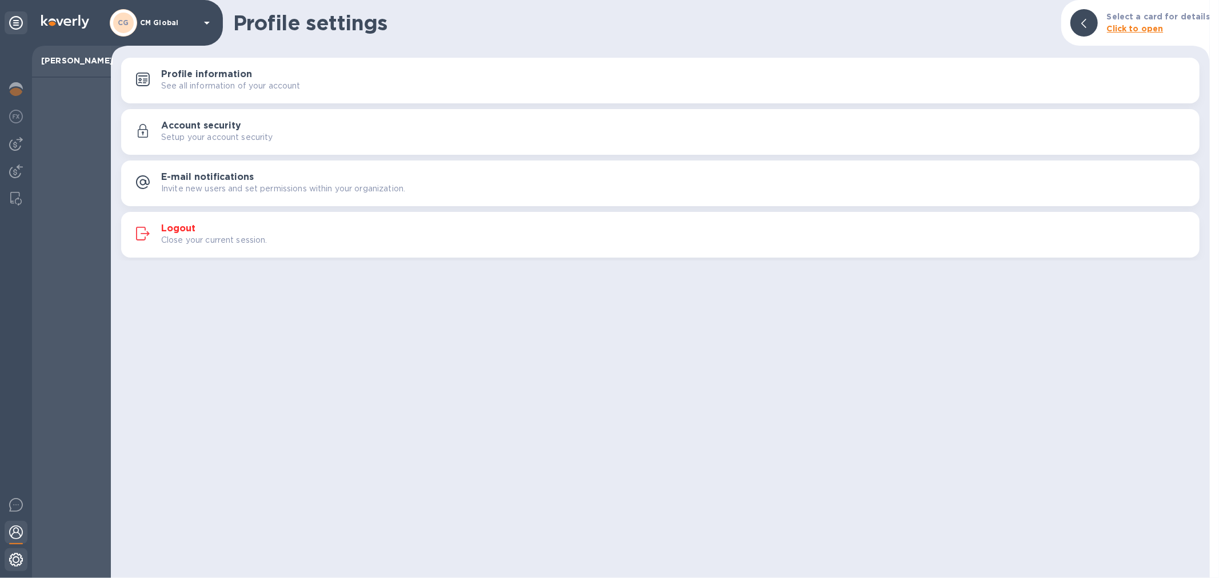
click at [12, 520] on img at bounding box center [16, 560] width 14 height 14
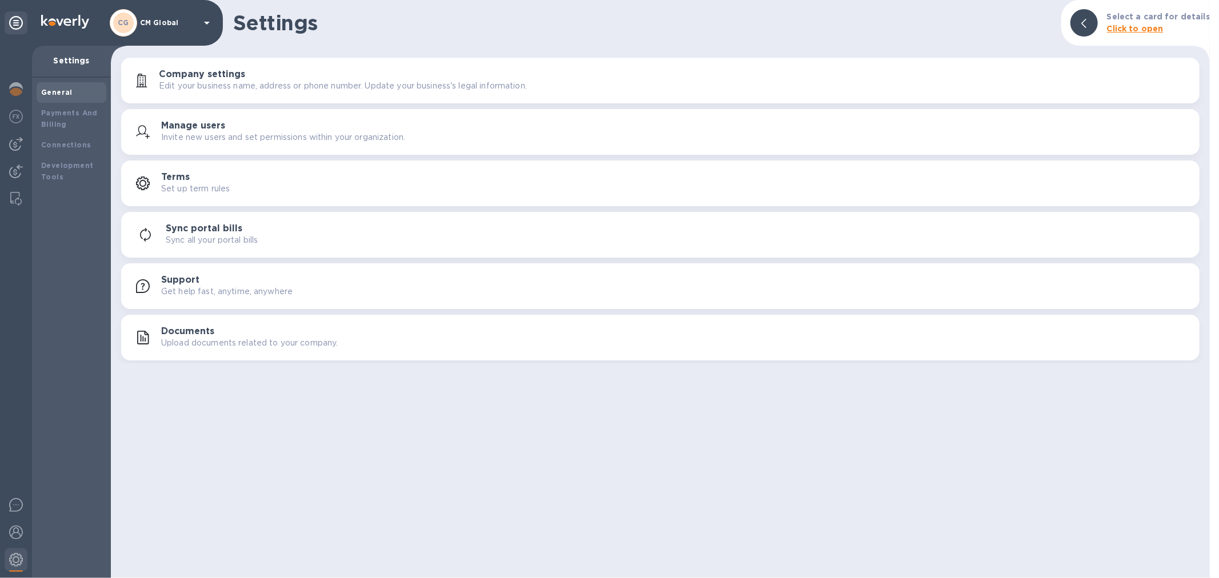
click at [223, 129] on h3 "Manage users" at bounding box center [193, 126] width 64 height 11
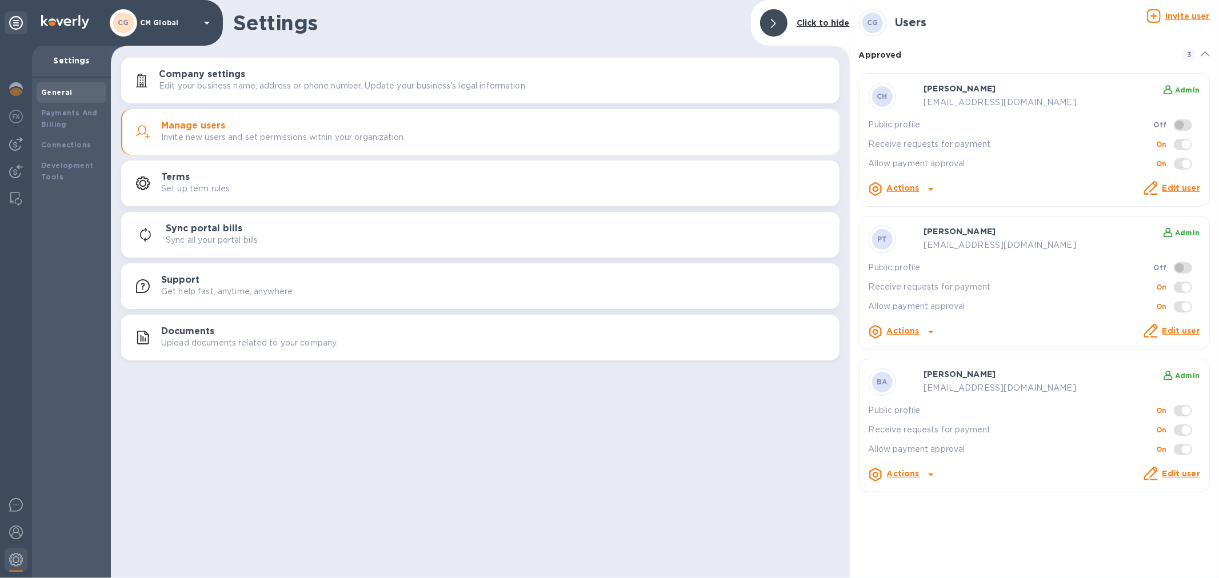
click at [1097, 403] on span at bounding box center [1183, 409] width 33 height 22
click at [1097, 407] on span at bounding box center [1183, 410] width 18 height 11
click at [927, 333] on icon at bounding box center [931, 332] width 14 height 14
click at [1097, 329] on div at bounding box center [609, 289] width 1219 height 578
click at [1097, 329] on link "Edit user" at bounding box center [1181, 330] width 38 height 9
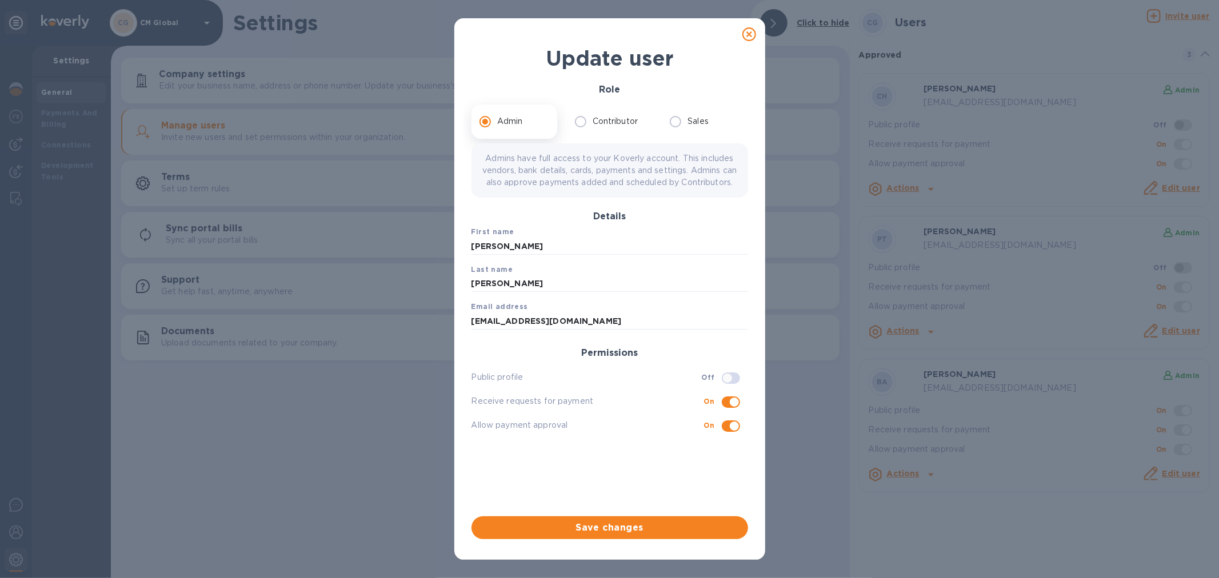
click at [749, 40] on icon at bounding box center [749, 34] width 14 height 14
checkbox input "false"
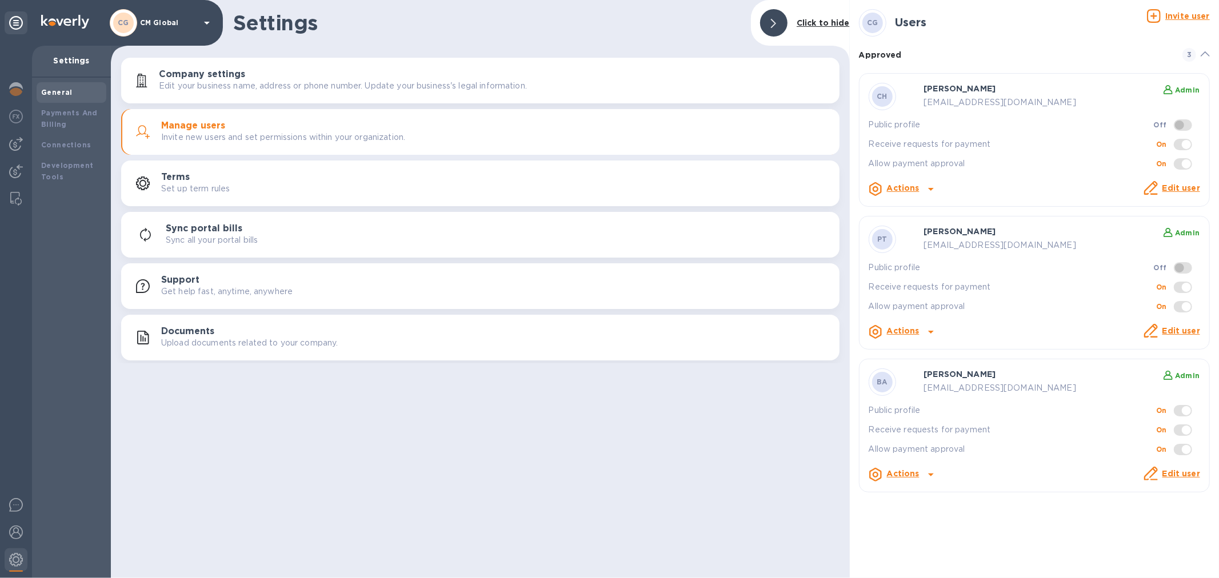
click at [926, 331] on icon at bounding box center [931, 332] width 14 height 14
click at [1075, 295] on div at bounding box center [609, 289] width 1219 height 578
click at [1097, 232] on div "Admin" at bounding box center [1142, 233] width 115 height 14
click at [15, 179] on div at bounding box center [16, 172] width 23 height 25
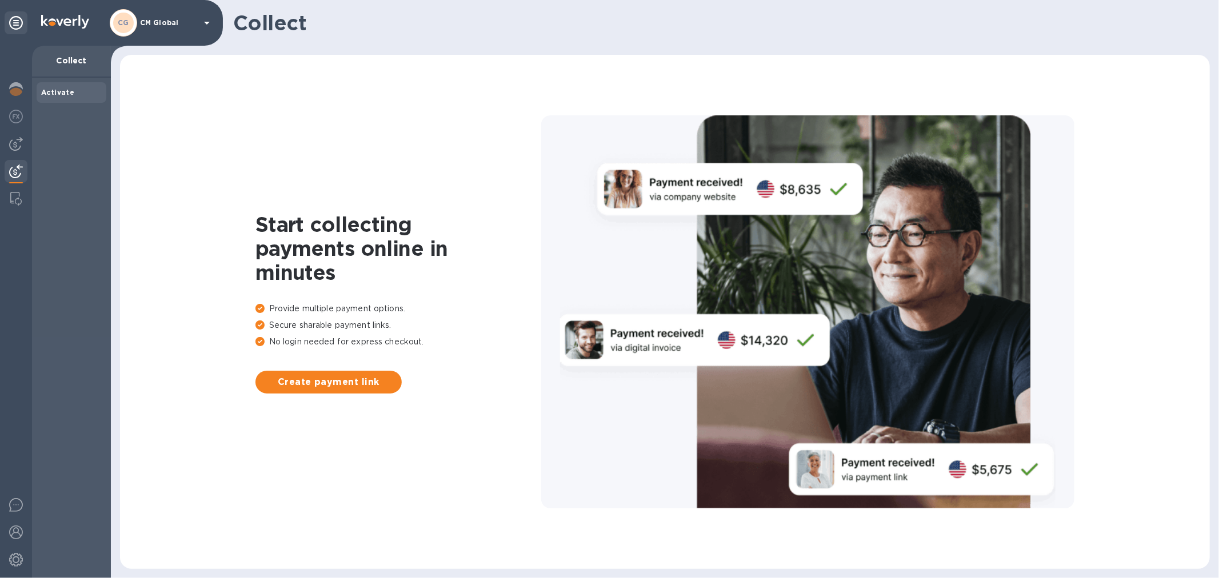
click at [15, 174] on img at bounding box center [16, 172] width 14 height 14
click at [11, 149] on img at bounding box center [16, 144] width 14 height 14
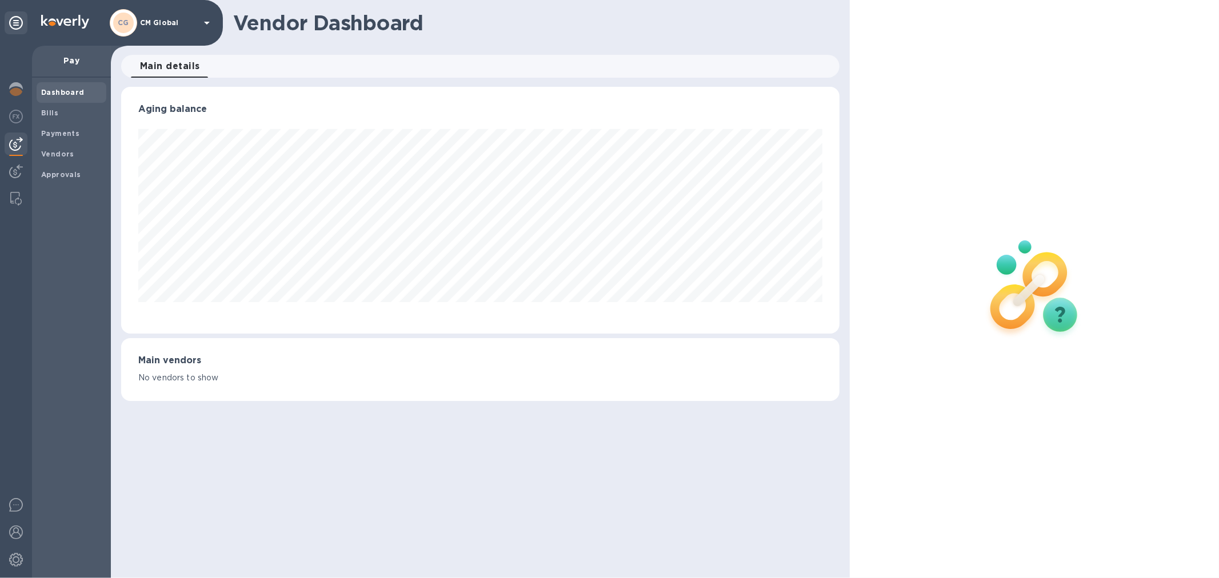
scroll to position [247, 718]
click at [83, 171] on span "Approvals" at bounding box center [71, 174] width 61 height 11
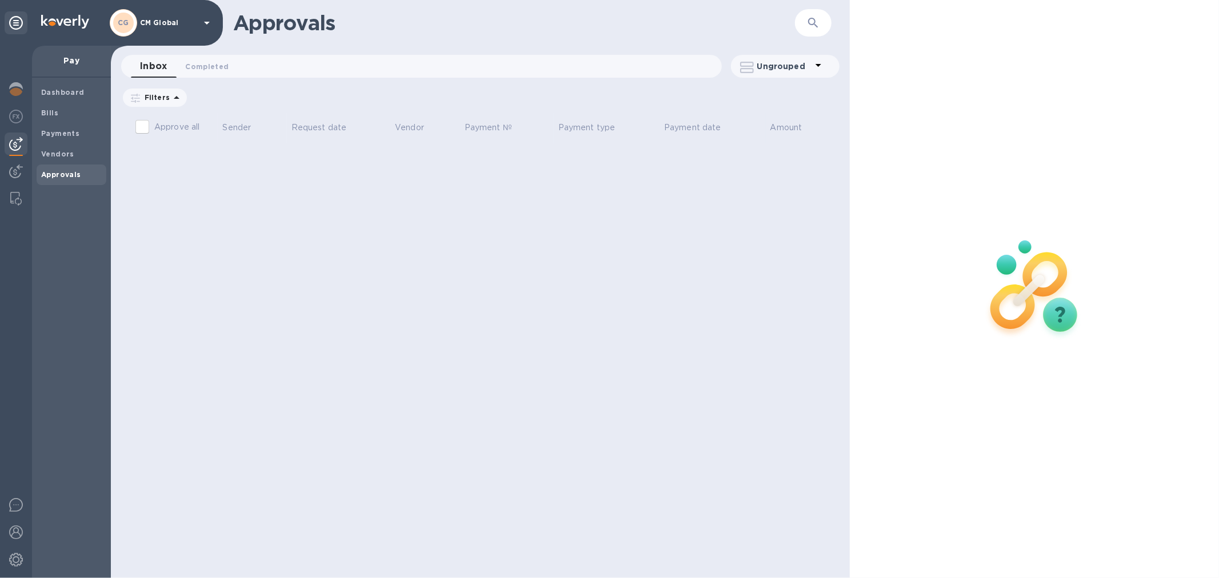
click at [207, 21] on icon at bounding box center [207, 23] width 14 height 14
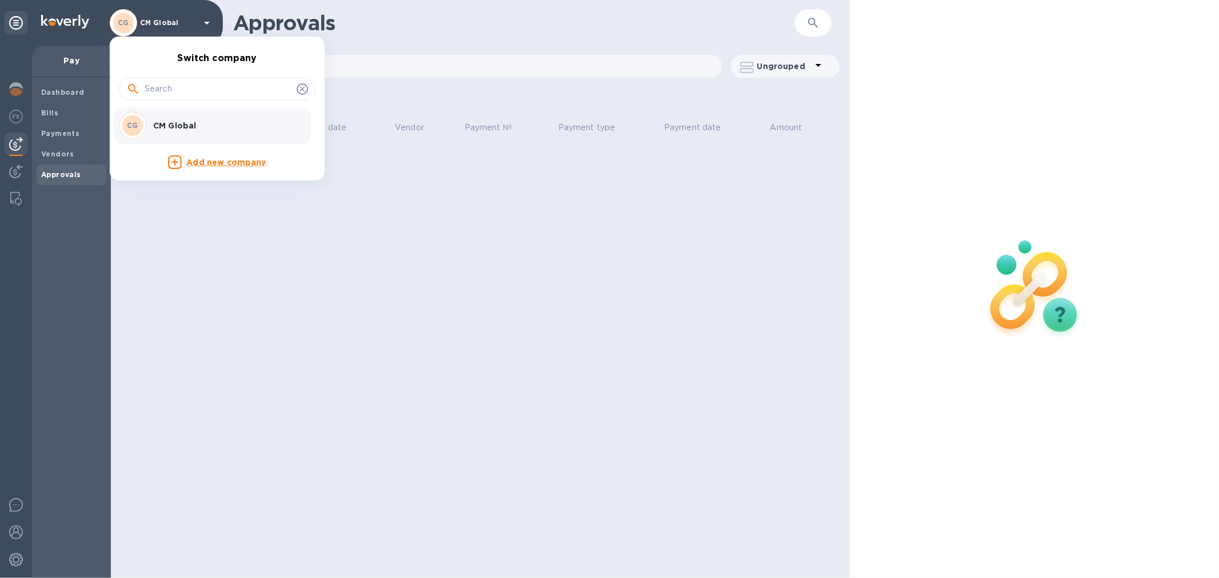
click at [18, 26] on div at bounding box center [609, 289] width 1219 height 578
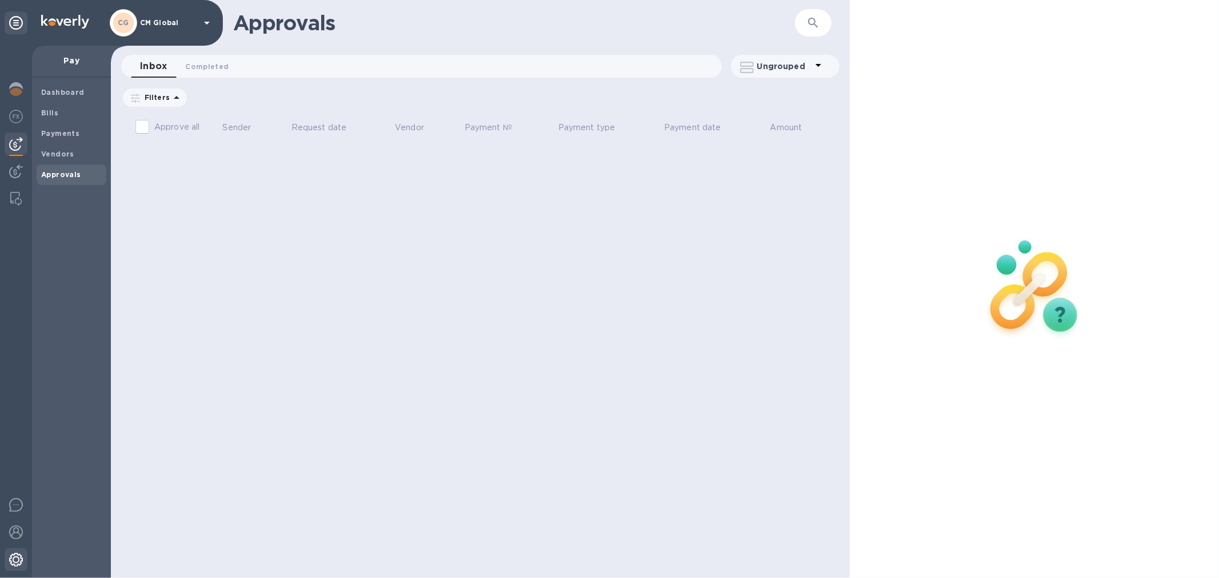
click at [17, 520] on img at bounding box center [16, 560] width 14 height 14
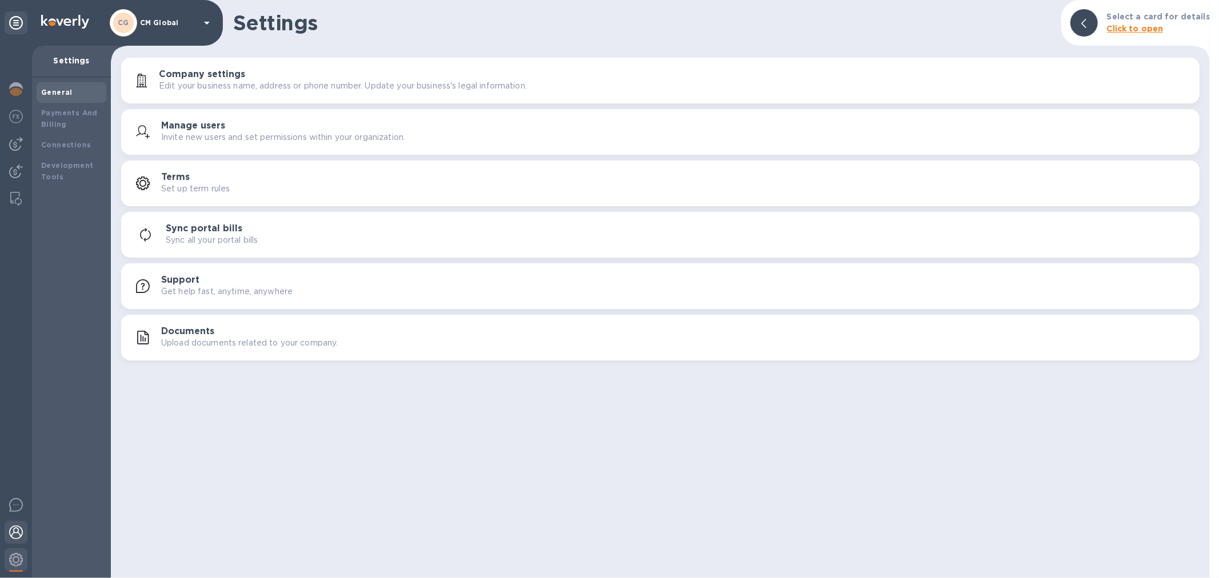
click at [7, 520] on div at bounding box center [16, 533] width 23 height 25
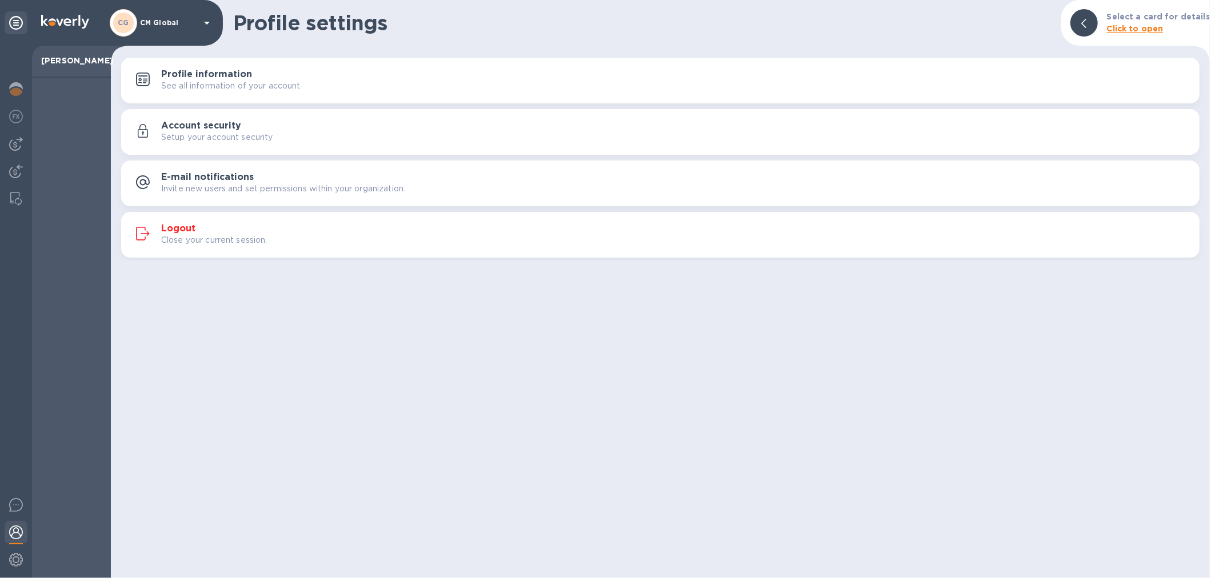
click at [181, 231] on h3 "Logout" at bounding box center [178, 228] width 34 height 11
